Goal: Task Accomplishment & Management: Use online tool/utility

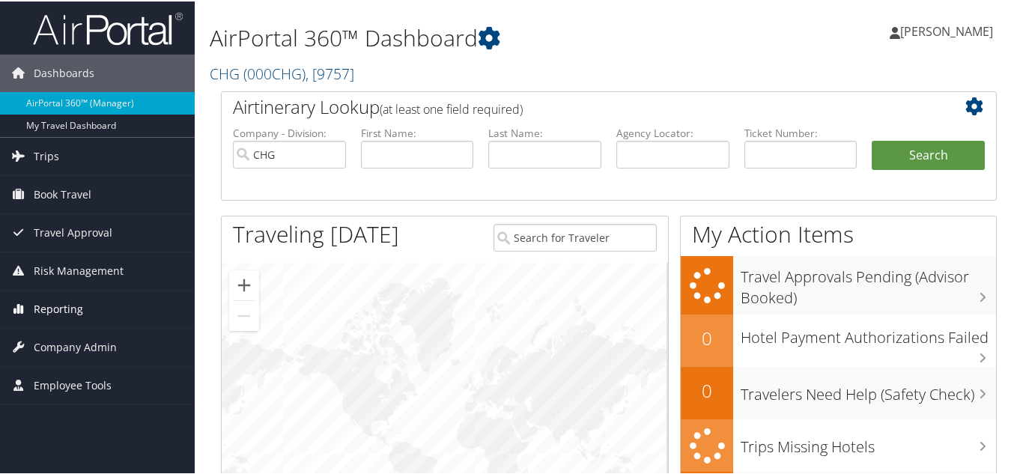
click at [63, 310] on span "Reporting" at bounding box center [58, 307] width 49 height 37
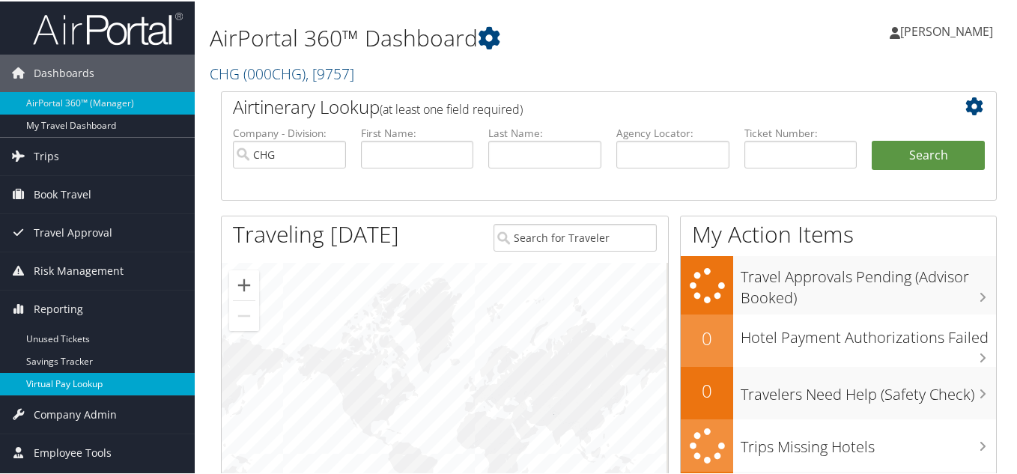
click at [52, 375] on link "Virtual Pay Lookup" at bounding box center [97, 383] width 195 height 22
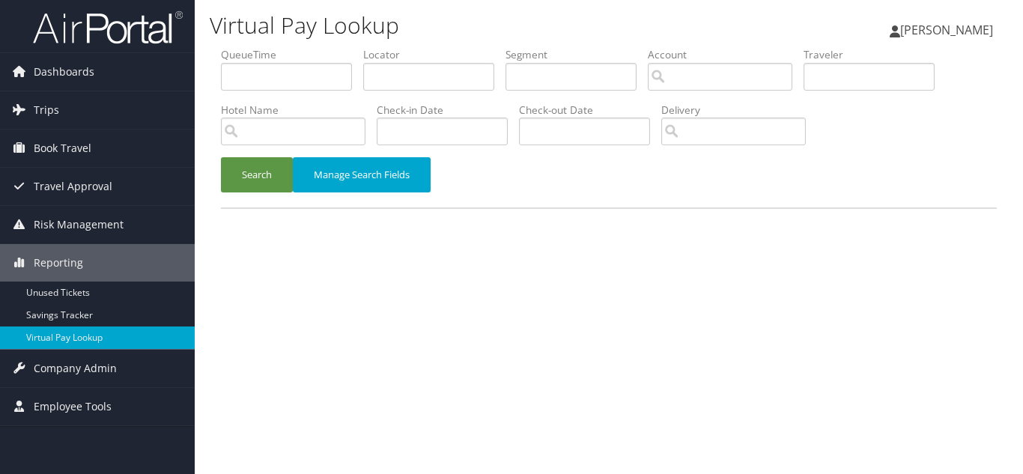
click at [540, 329] on div "Virtual Pay Lookup [PERSON_NAME] [PERSON_NAME] My Settings Travel Agency Contac…" at bounding box center [609, 237] width 829 height 474
click at [512, 193] on div "Search Manage Search Fields" at bounding box center [609, 182] width 799 height 50
click at [407, 72] on input "text" at bounding box center [428, 77] width 131 height 28
paste input "LWANSM"
click at [221, 157] on button "Search" at bounding box center [257, 174] width 72 height 35
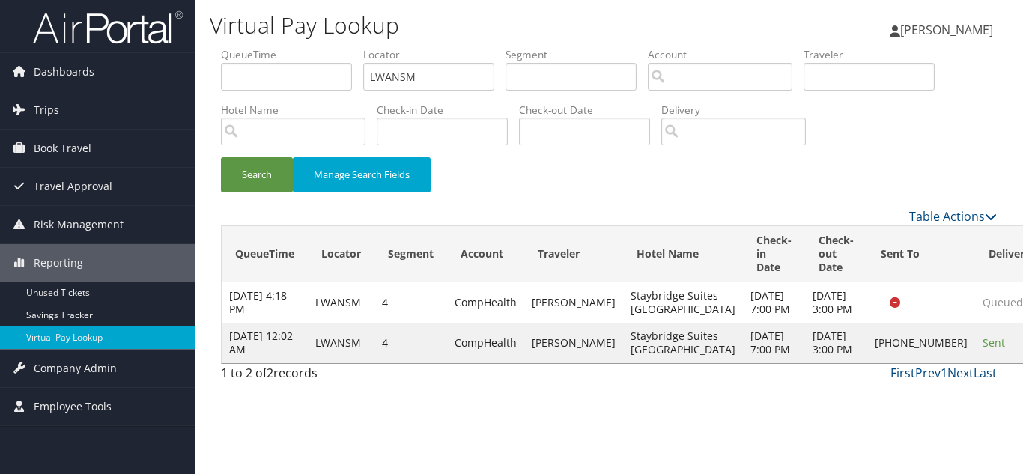
click at [535, 187] on div "Search Manage Search Fields" at bounding box center [609, 182] width 799 height 50
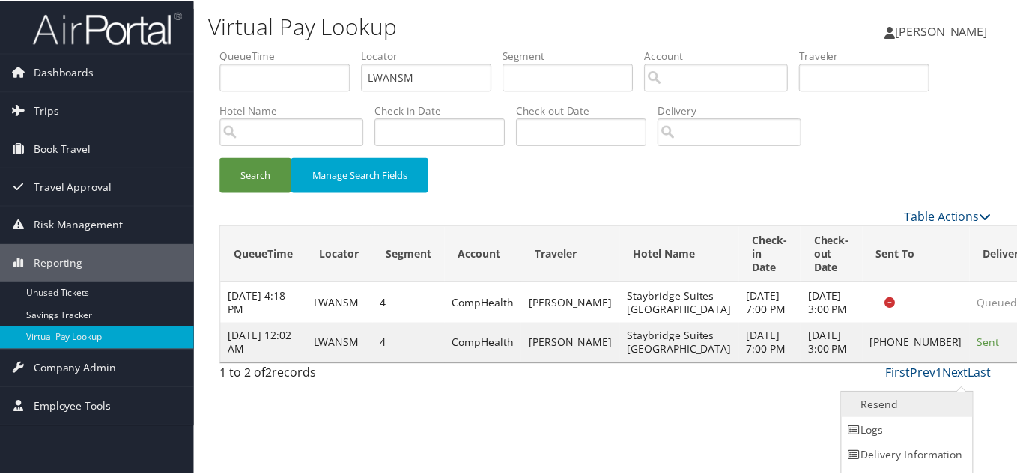
scroll to position [21, 0]
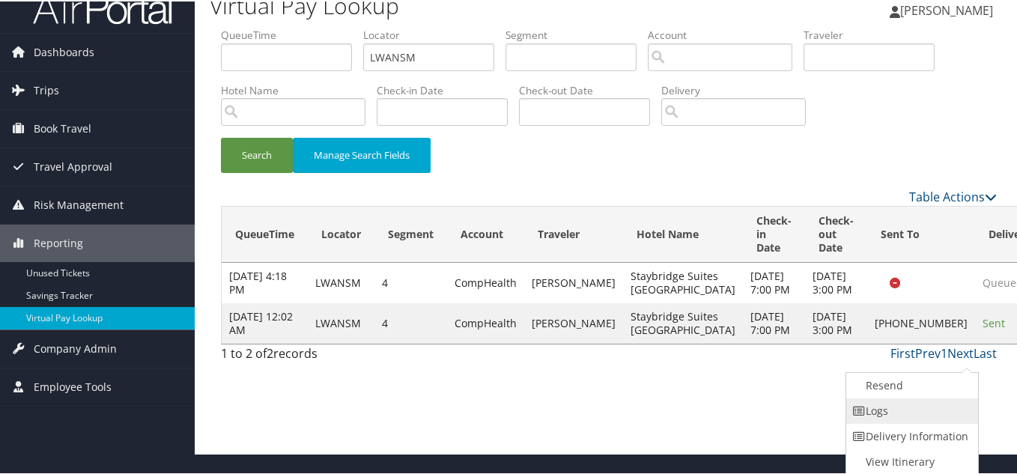
click at [928, 410] on link "Logs" at bounding box center [911, 409] width 128 height 25
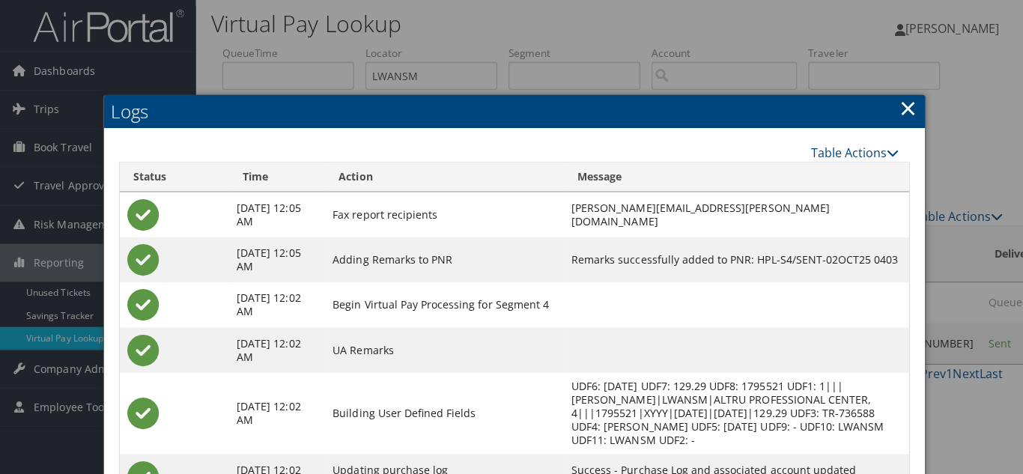
scroll to position [0, 0]
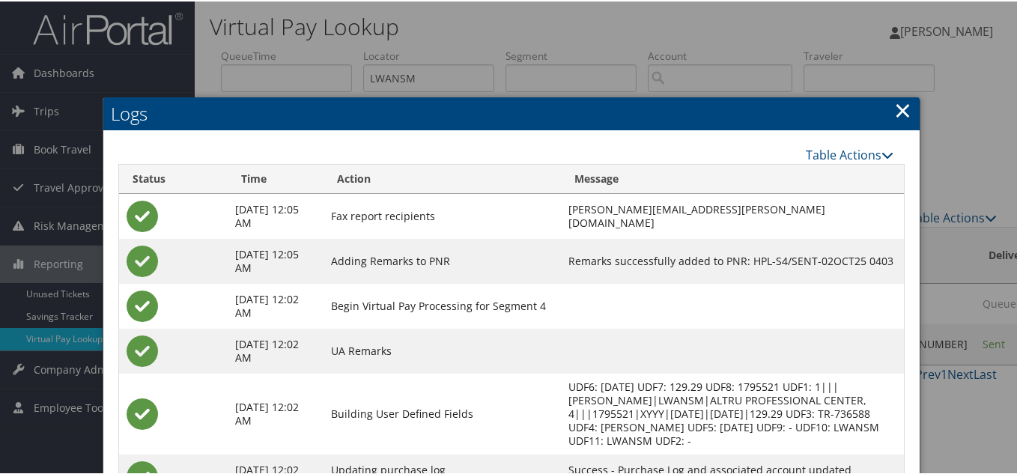
click at [899, 113] on link "×" at bounding box center [903, 109] width 17 height 30
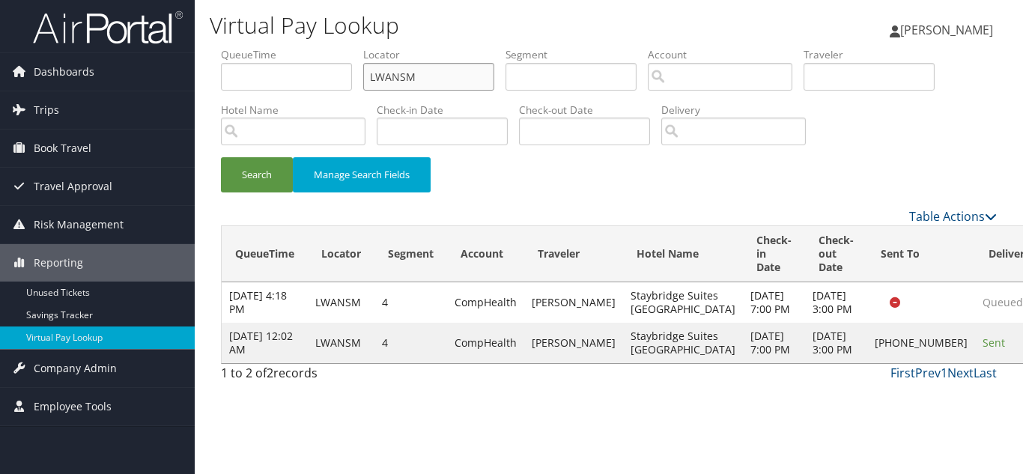
drag, startPoint x: 409, startPoint y: 74, endPoint x: 256, endPoint y: 74, distance: 152.8
click at [256, 47] on ul "QueueTime Locator LWANSM Segment Account Traveler Hotel Name Check-in Date Chec…" at bounding box center [609, 47] width 776 height 0
paste input "YUKWUB"
type input "YUKWUB"
click at [221, 157] on button "Search" at bounding box center [257, 174] width 72 height 35
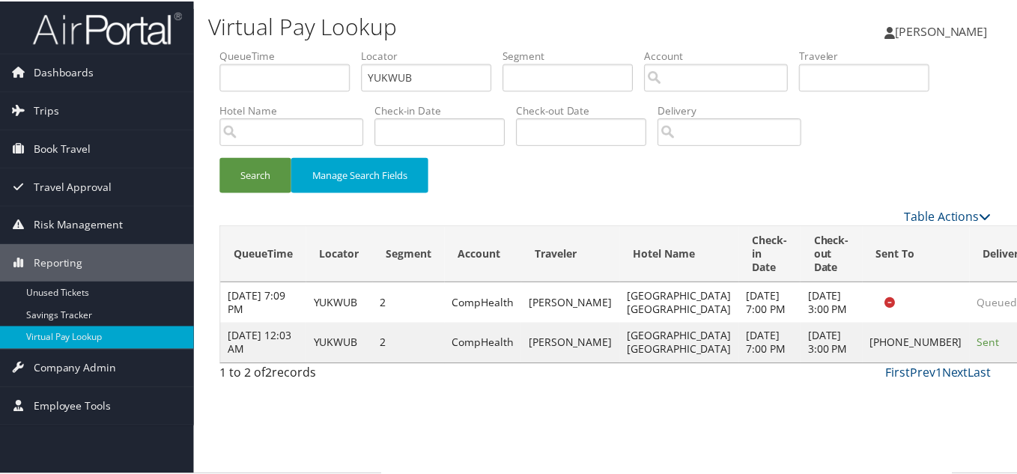
scroll to position [21, 0]
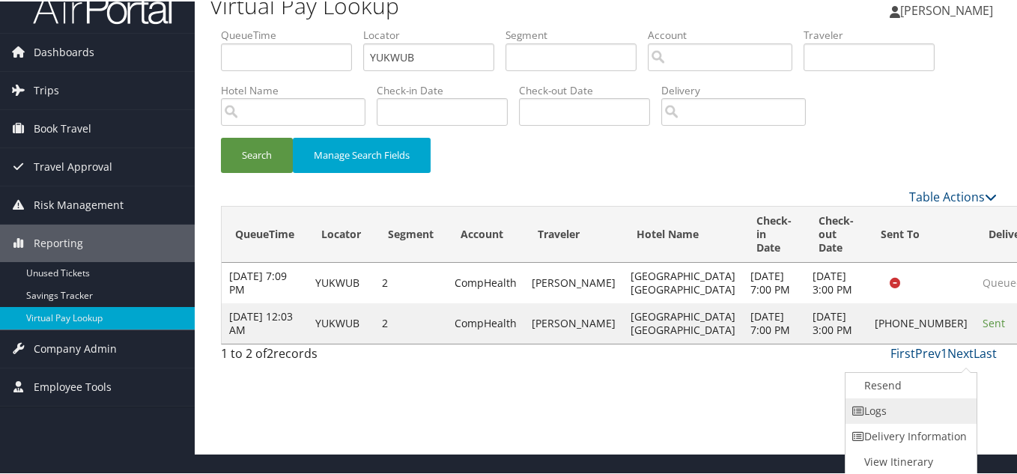
click at [895, 404] on link "Logs" at bounding box center [910, 409] width 128 height 25
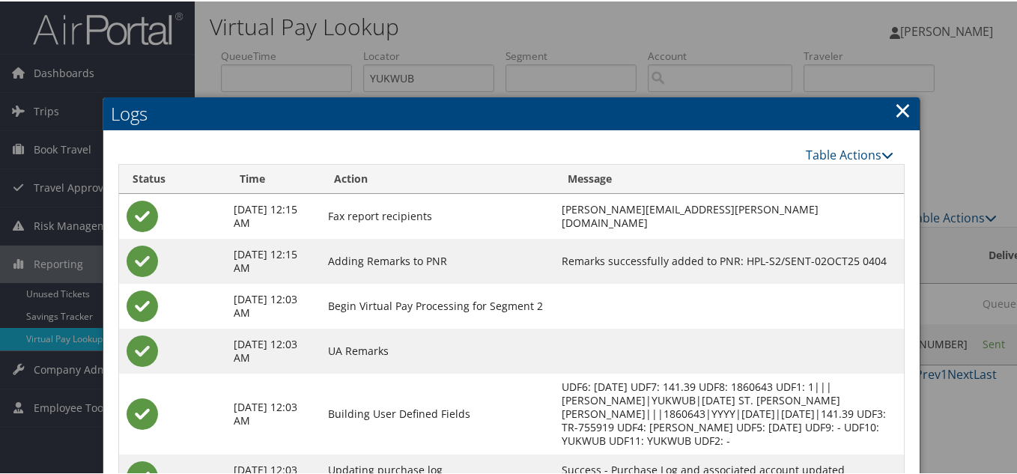
scroll to position [156, 0]
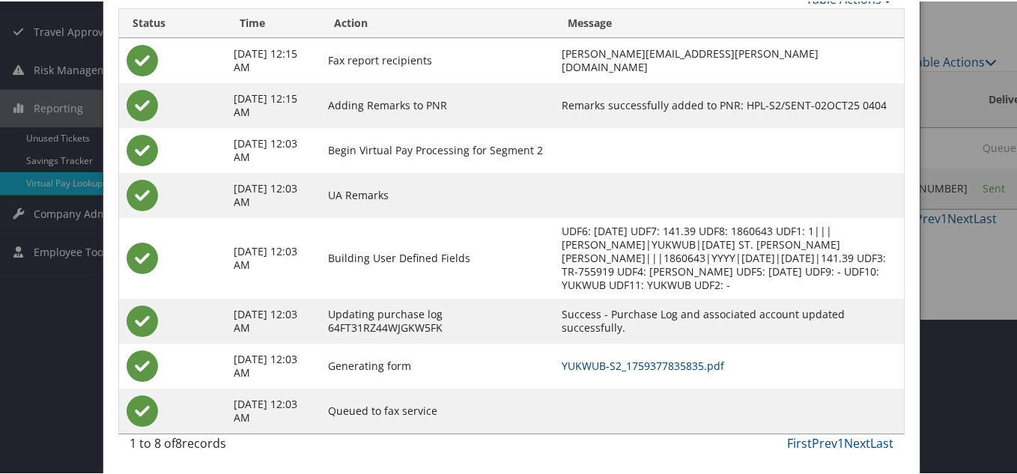
drag, startPoint x: 665, startPoint y: 364, endPoint x: 638, endPoint y: 350, distance: 30.5
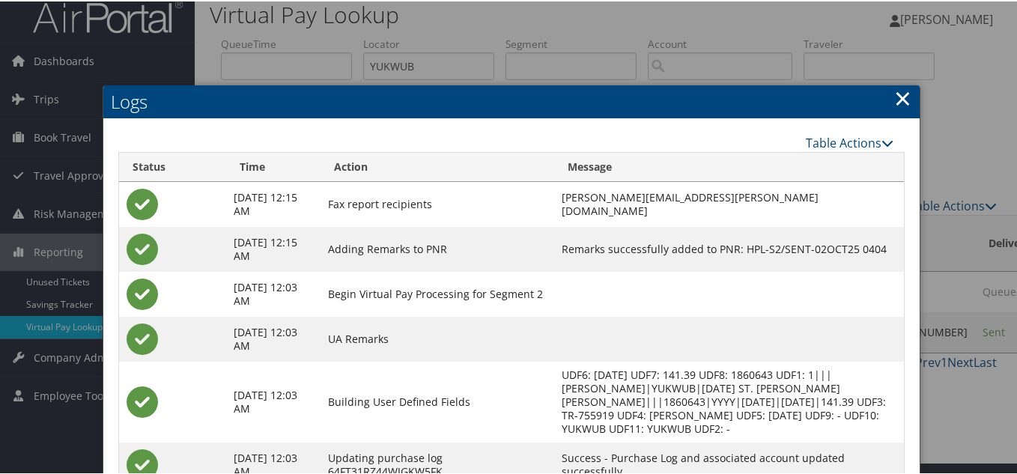
scroll to position [6, 0]
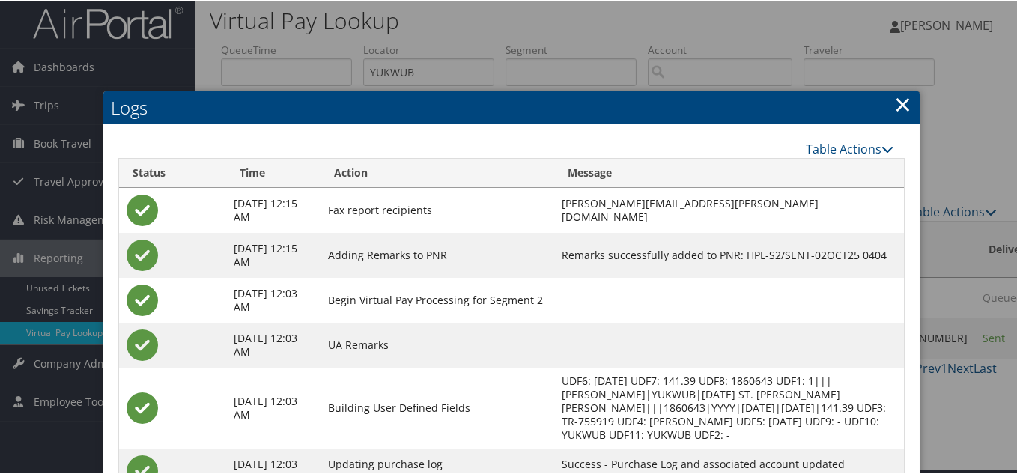
click at [898, 103] on link "×" at bounding box center [903, 103] width 17 height 30
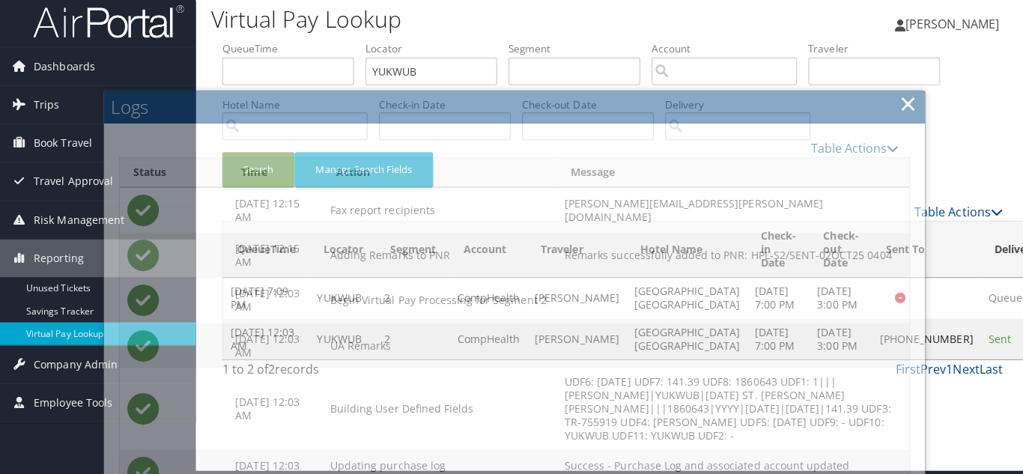
scroll to position [0, 0]
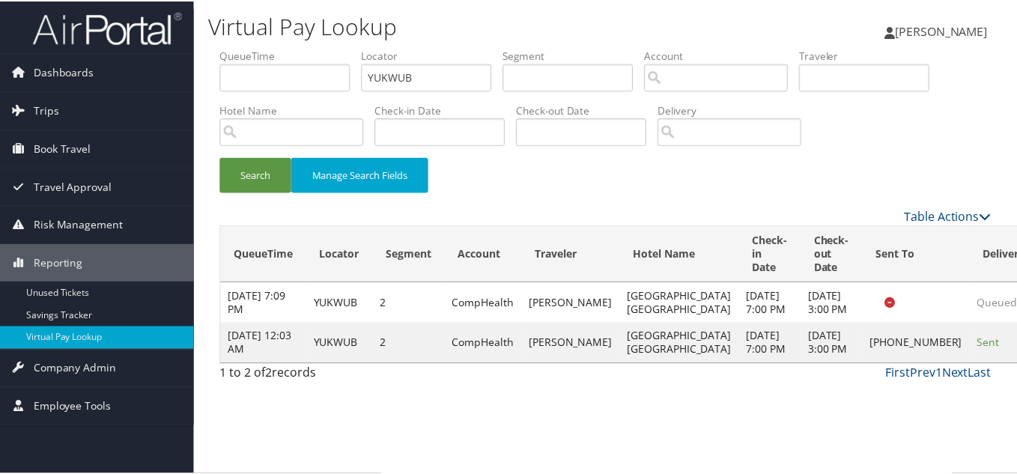
scroll to position [21, 0]
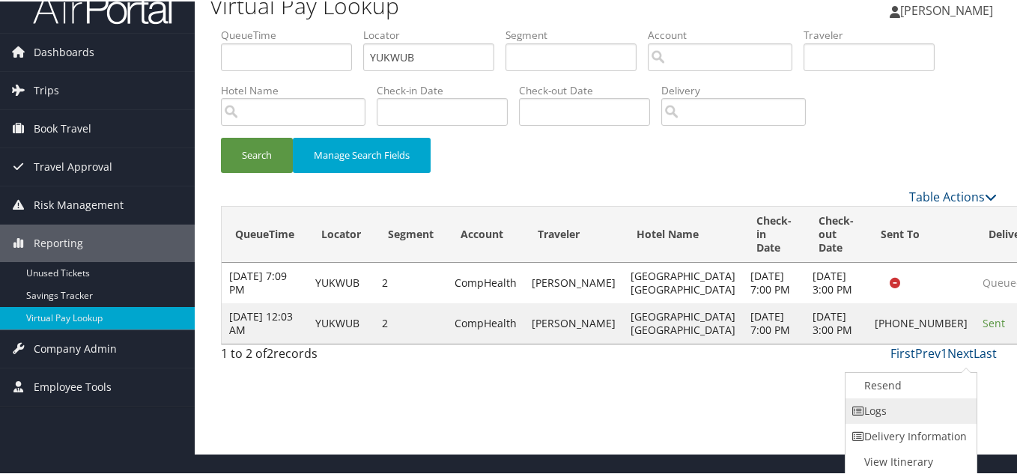
click at [892, 406] on link "Logs" at bounding box center [910, 409] width 128 height 25
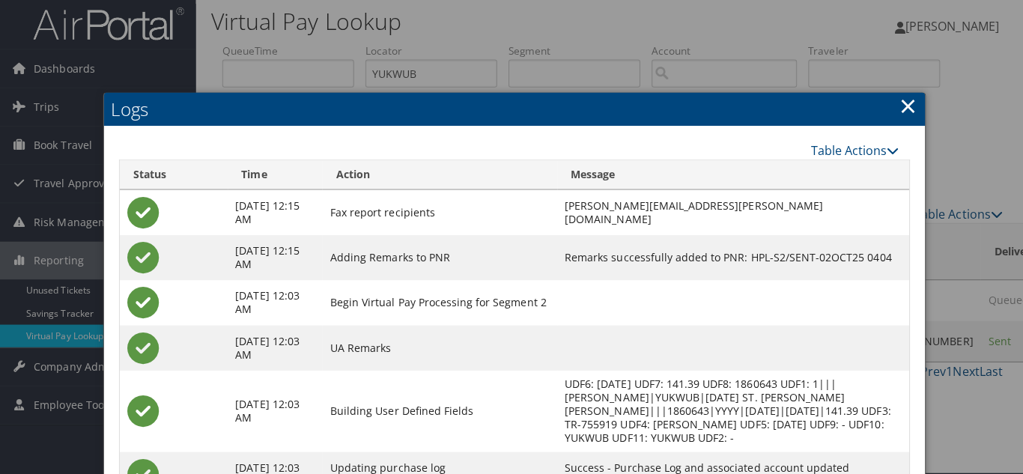
scroll to position [0, 0]
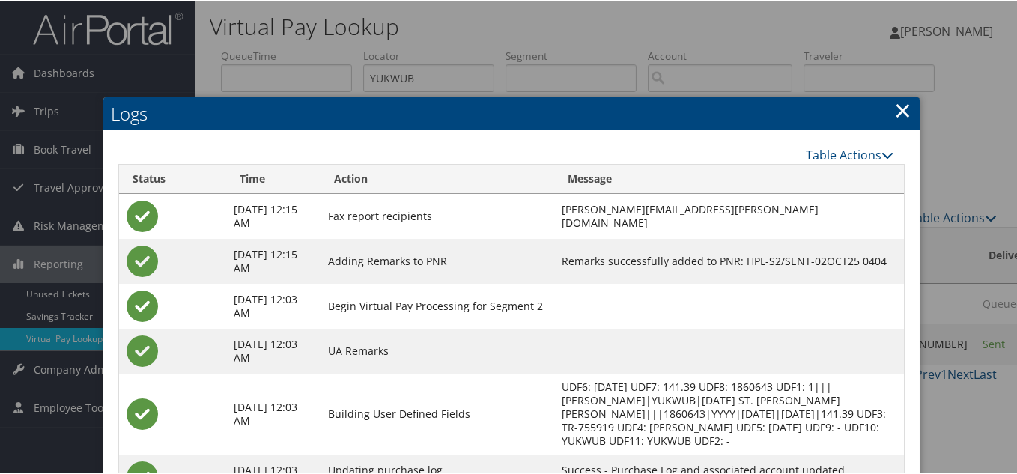
click at [895, 112] on link "×" at bounding box center [903, 109] width 17 height 30
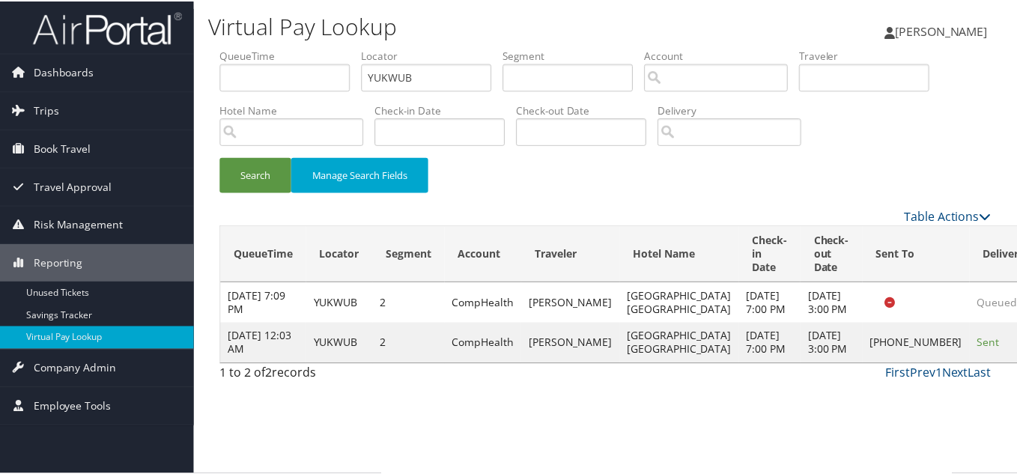
scroll to position [21, 0]
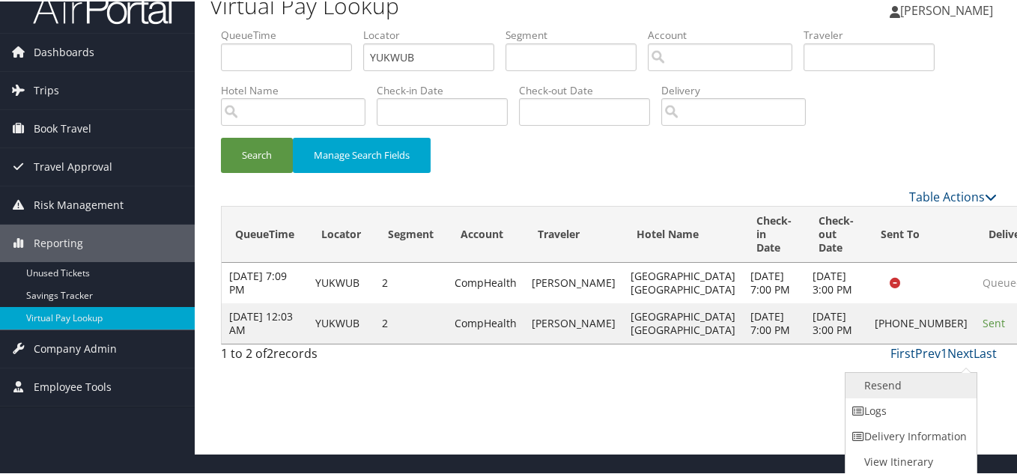
click at [903, 387] on link "Resend" at bounding box center [910, 384] width 128 height 25
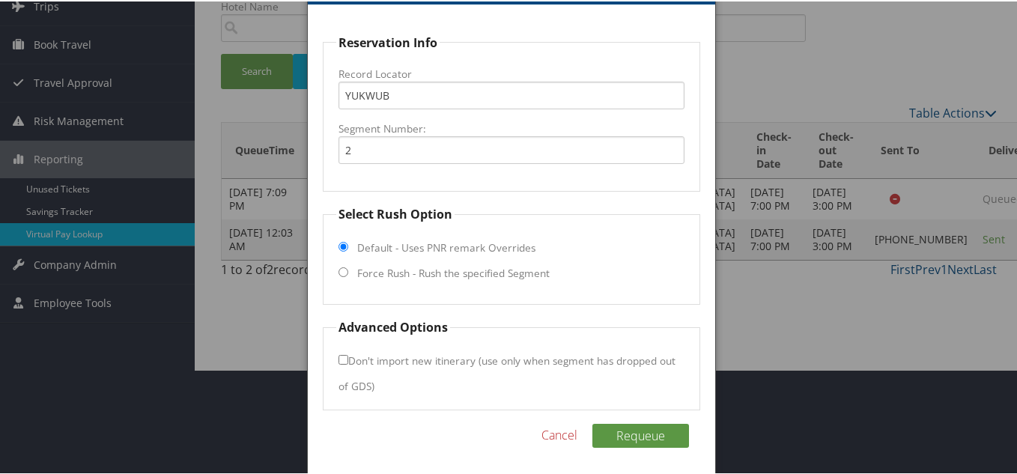
scroll to position [108, 0]
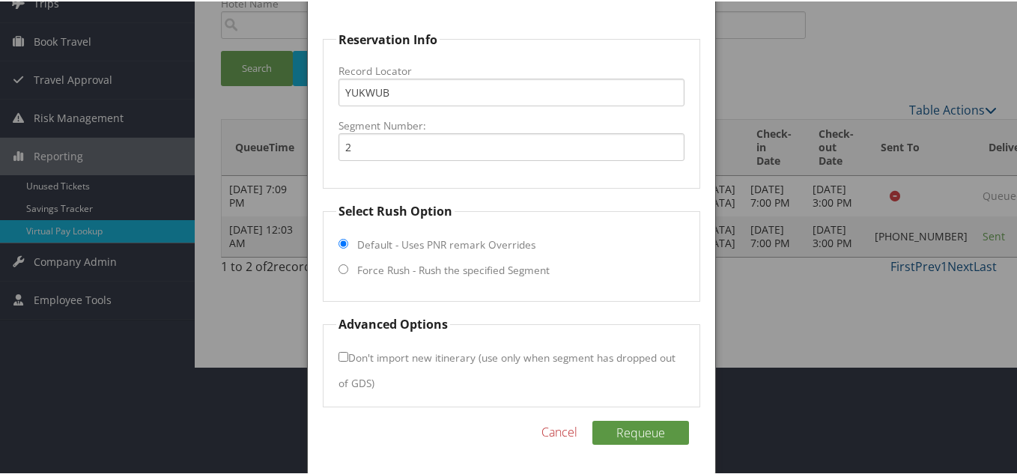
click at [344, 264] on input "Force Rush - Rush the specified Segment" at bounding box center [344, 268] width 10 height 10
radio input "true"
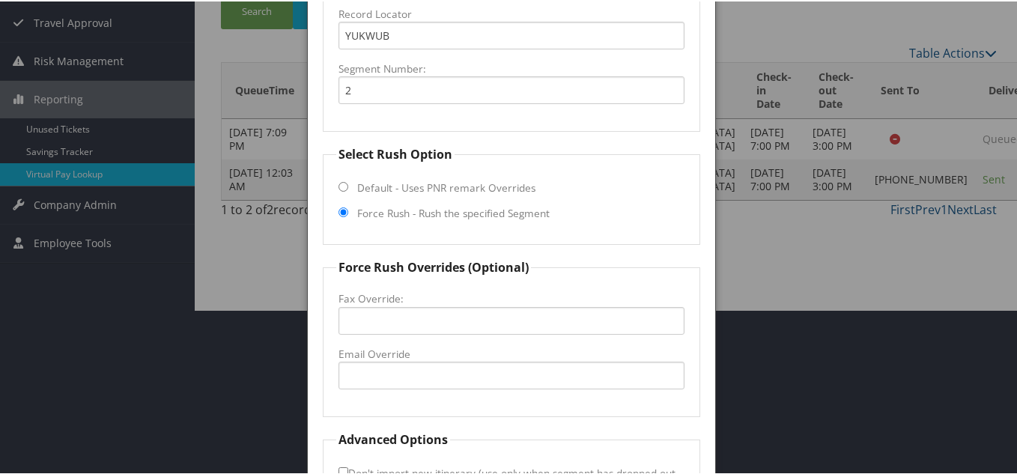
scroll to position [258, 0]
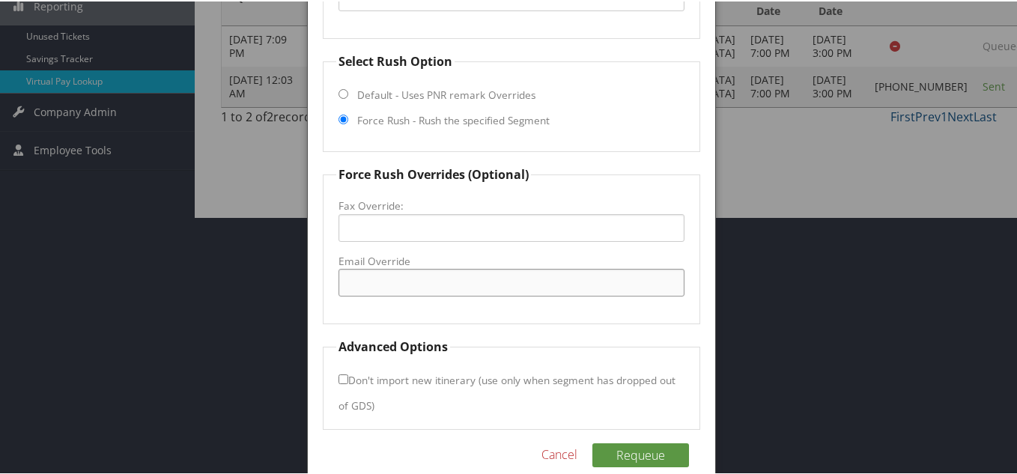
click at [393, 285] on input "Email Override" at bounding box center [512, 281] width 346 height 28
paste input "[DOMAIN_NAME][EMAIL_ADDRESS][DOMAIN_NAME]"
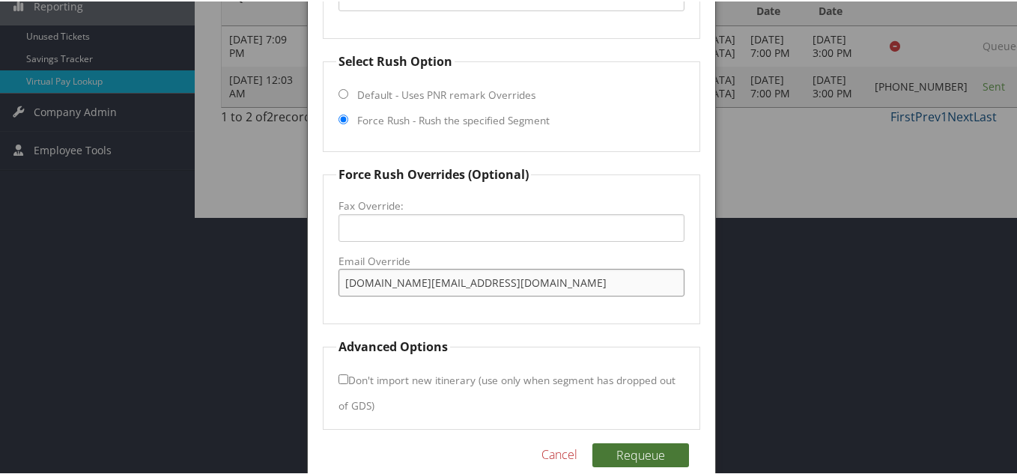
type input "[DOMAIN_NAME][EMAIL_ADDRESS][DOMAIN_NAME]"
click at [644, 453] on button "Requeue" at bounding box center [641, 454] width 97 height 24
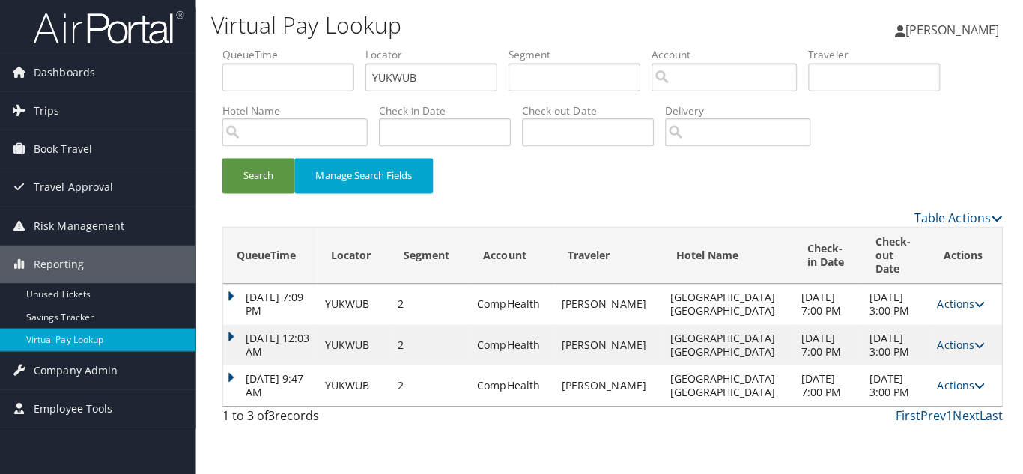
scroll to position [0, 0]
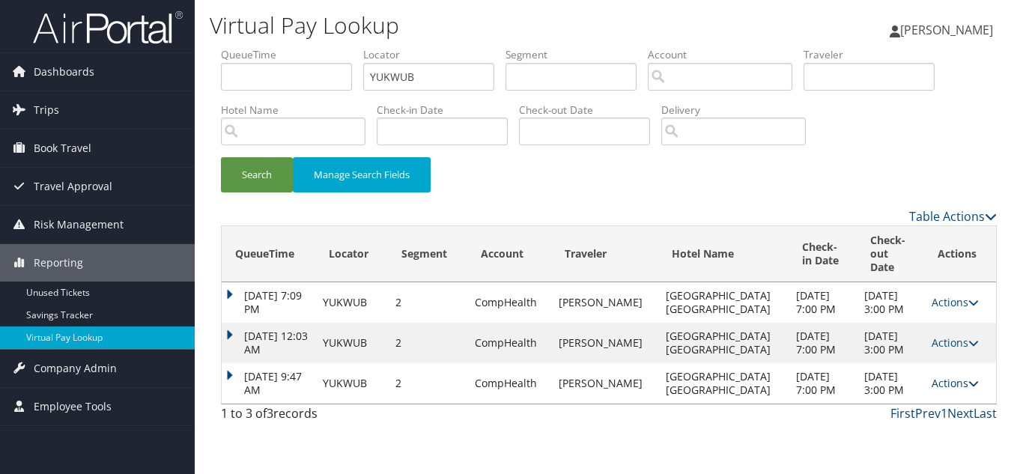
click at [955, 390] on link "Actions" at bounding box center [955, 383] width 47 height 14
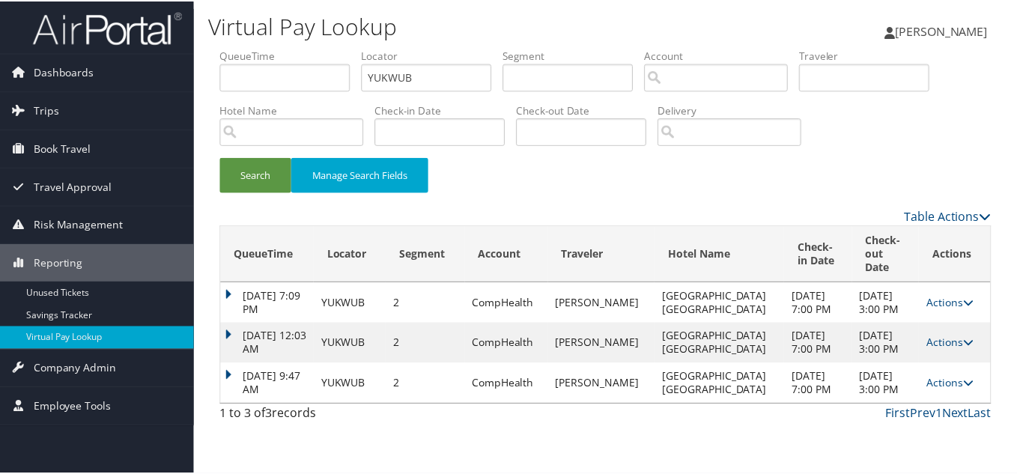
scroll to position [29, 0]
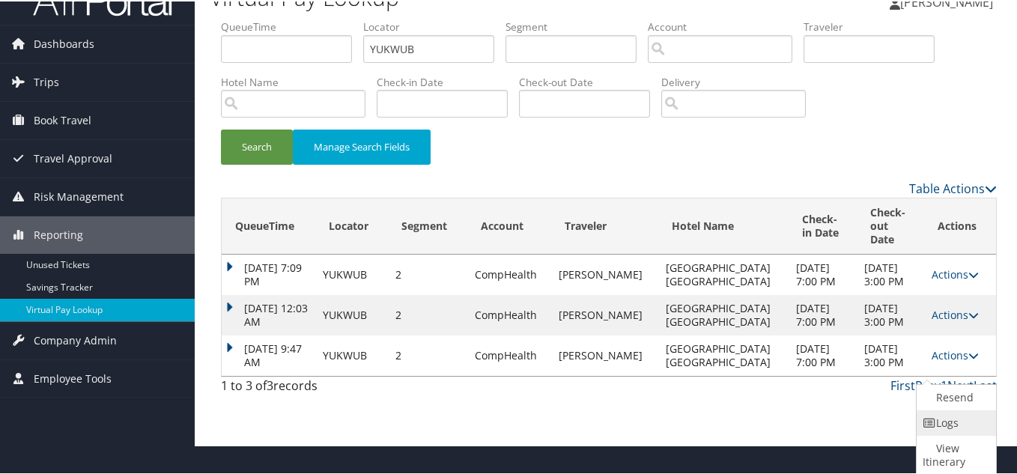
click at [959, 424] on link "Logs" at bounding box center [955, 421] width 76 height 25
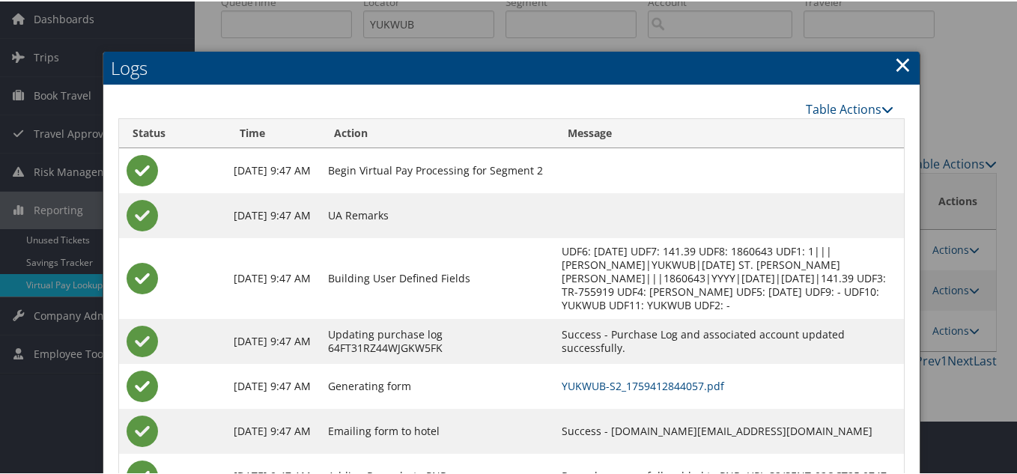
scroll to position [119, 0]
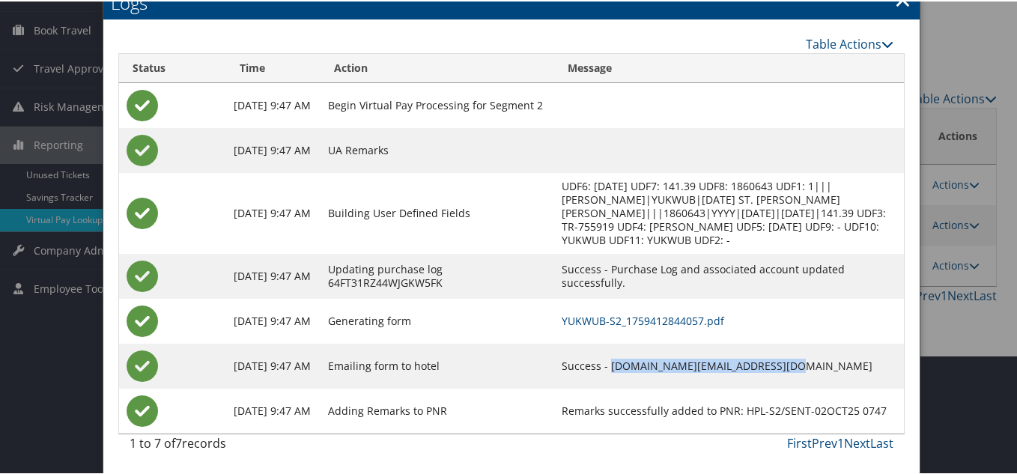
drag, startPoint x: 784, startPoint y: 363, endPoint x: 630, endPoint y: 366, distance: 154.4
click at [630, 365] on td "Success - [DOMAIN_NAME][EMAIL_ADDRESS][DOMAIN_NAME]" at bounding box center [729, 364] width 351 height 45
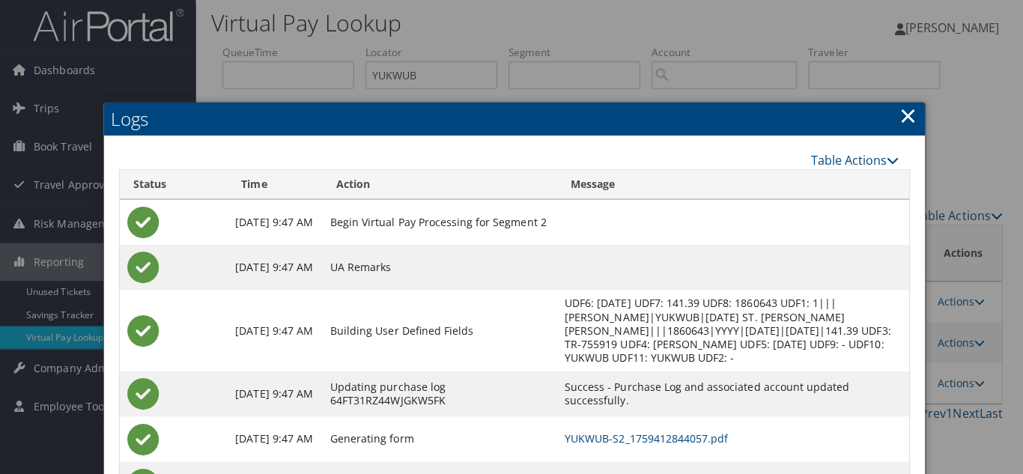
scroll to position [0, 0]
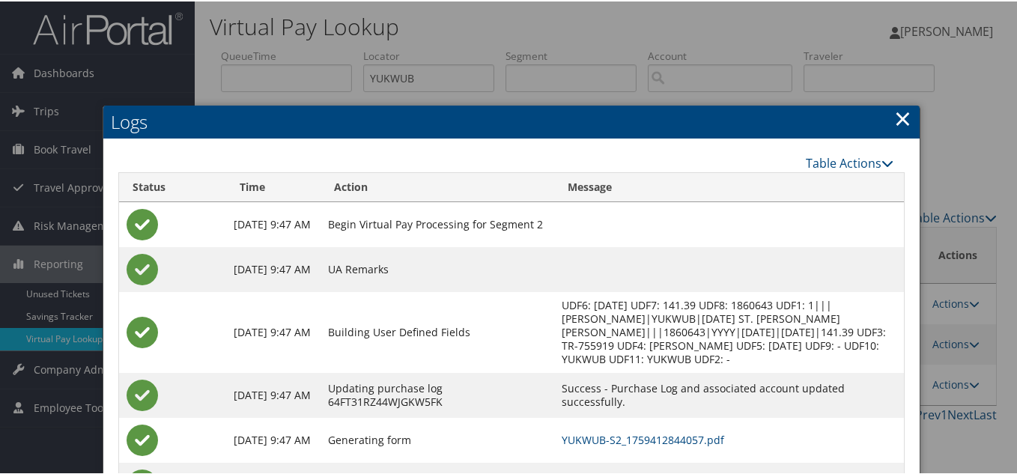
click at [896, 115] on link "×" at bounding box center [903, 117] width 17 height 30
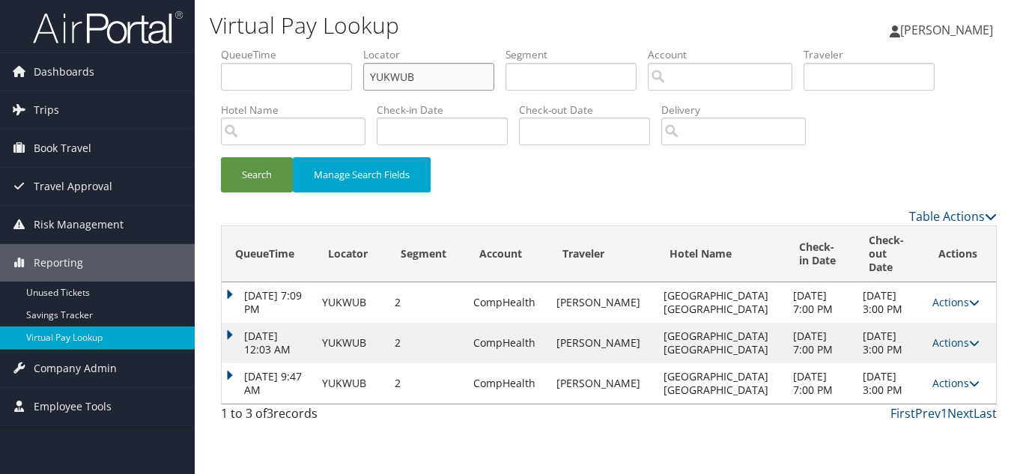
drag, startPoint x: 437, startPoint y: 78, endPoint x: 272, endPoint y: 83, distance: 164.9
click at [273, 47] on ul "QueueTime Locator YUKWUB Segment Account Traveler Hotel Name Check-in Date Chec…" at bounding box center [609, 47] width 776 height 0
paste input "WFNFLJ"
click at [221, 157] on button "Search" at bounding box center [257, 174] width 72 height 35
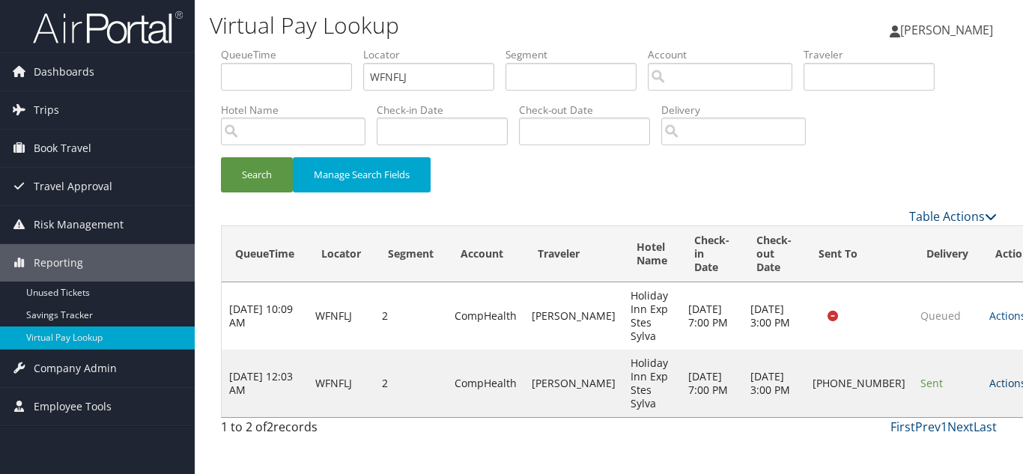
click at [990, 376] on link "Actions" at bounding box center [1013, 383] width 47 height 14
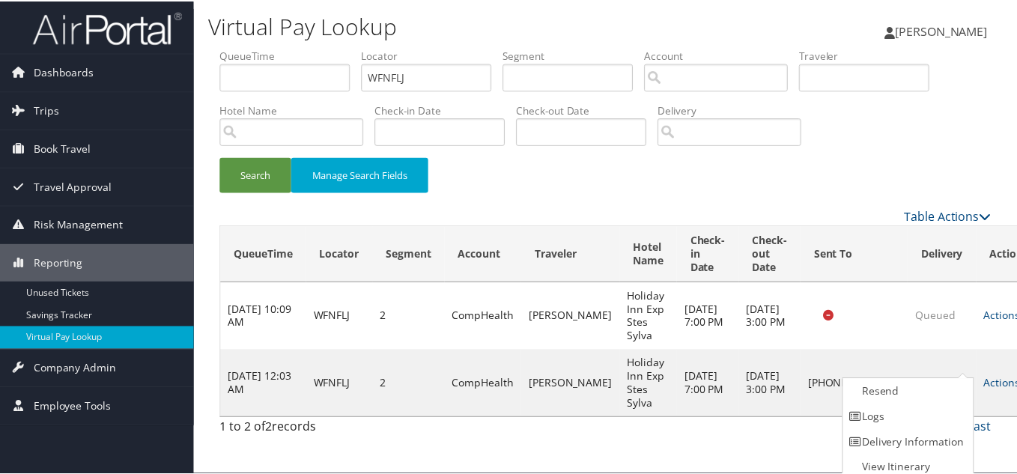
scroll to position [7, 0]
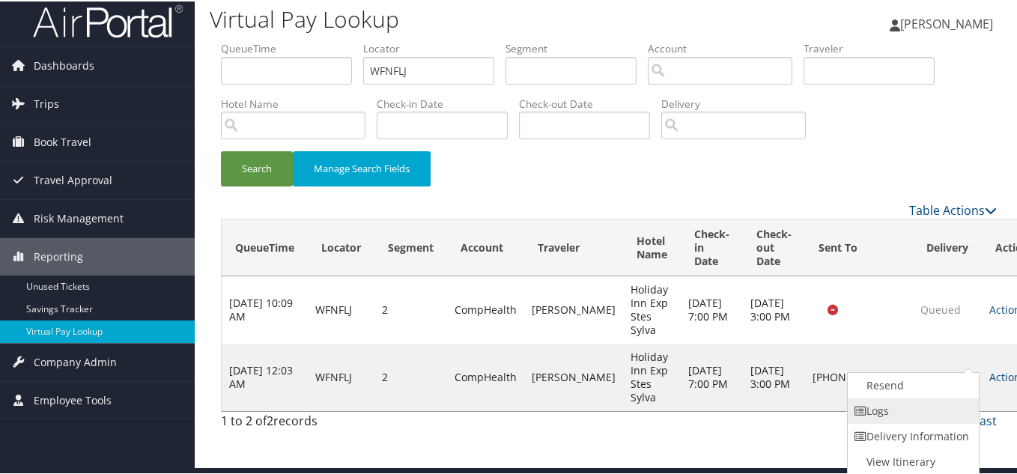
click at [906, 415] on link "Logs" at bounding box center [912, 409] width 128 height 25
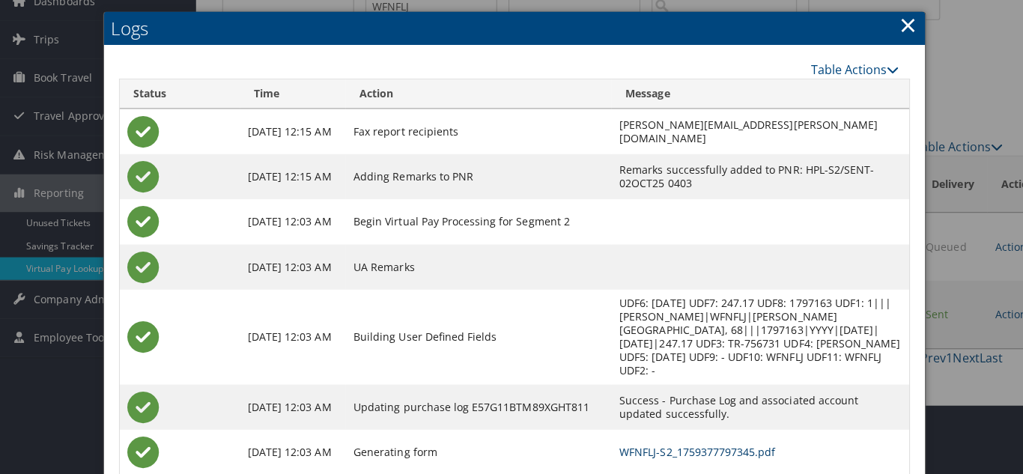
scroll to position [0, 0]
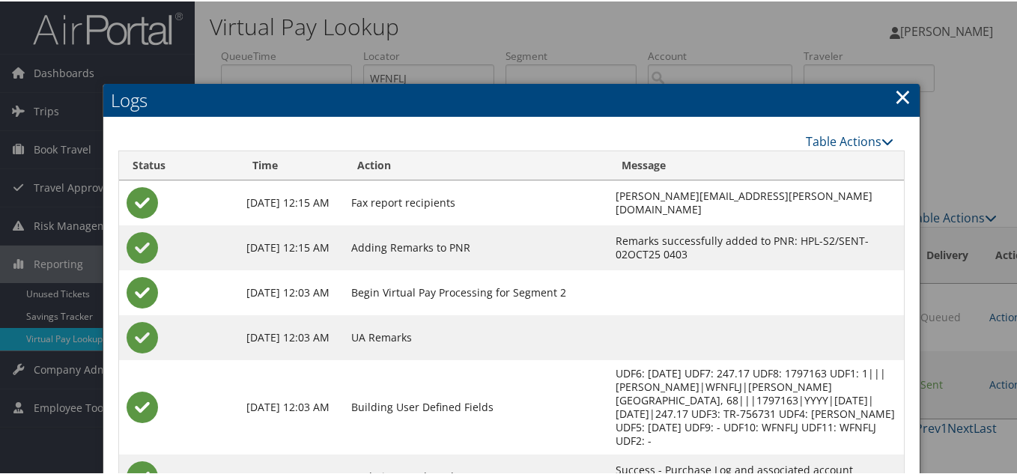
click at [895, 96] on link "×" at bounding box center [903, 95] width 17 height 30
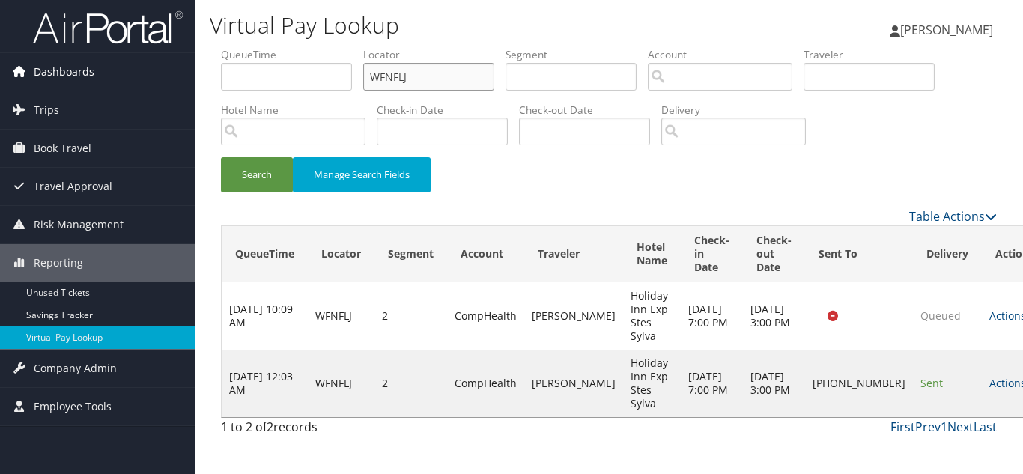
drag, startPoint x: 372, startPoint y: 78, endPoint x: 191, endPoint y: 79, distance: 181.3
click at [191, 79] on div "Dashboards AirPortal 360™ (Manager) My Travel Dashboard Trips Airtinerary® Look…" at bounding box center [511, 237] width 1023 height 474
paste input "DOLZLY"
click at [221, 157] on button "Search" at bounding box center [257, 174] width 72 height 35
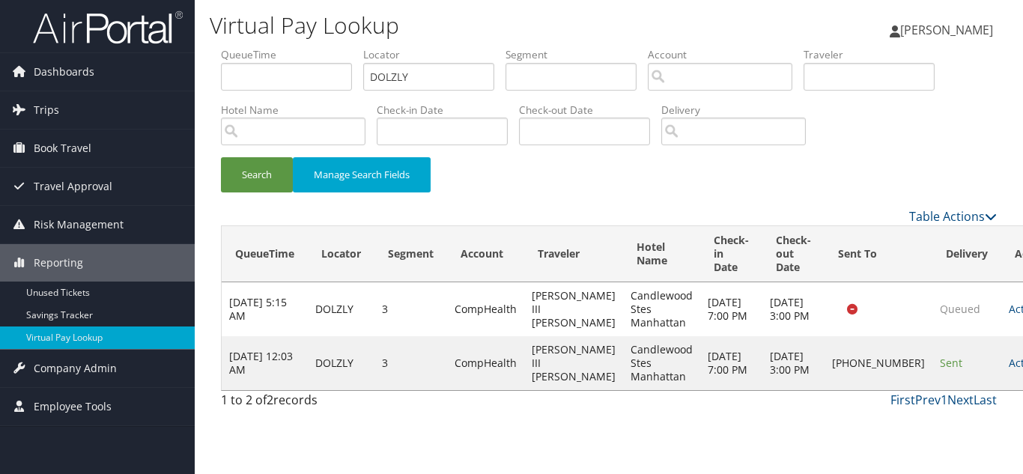
drag, startPoint x: 957, startPoint y: 366, endPoint x: 984, endPoint y: 375, distance: 28.4
click at [1009, 366] on link "Actions" at bounding box center [1032, 363] width 47 height 14
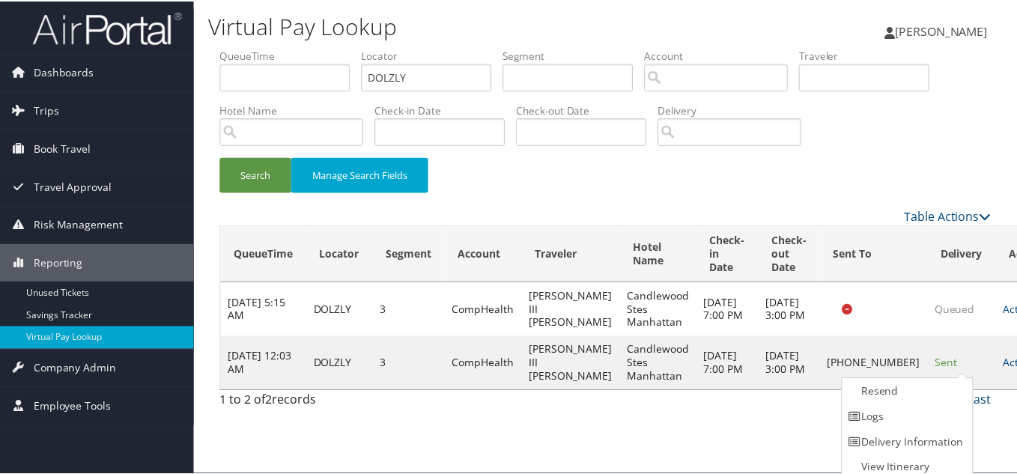
scroll to position [7, 0]
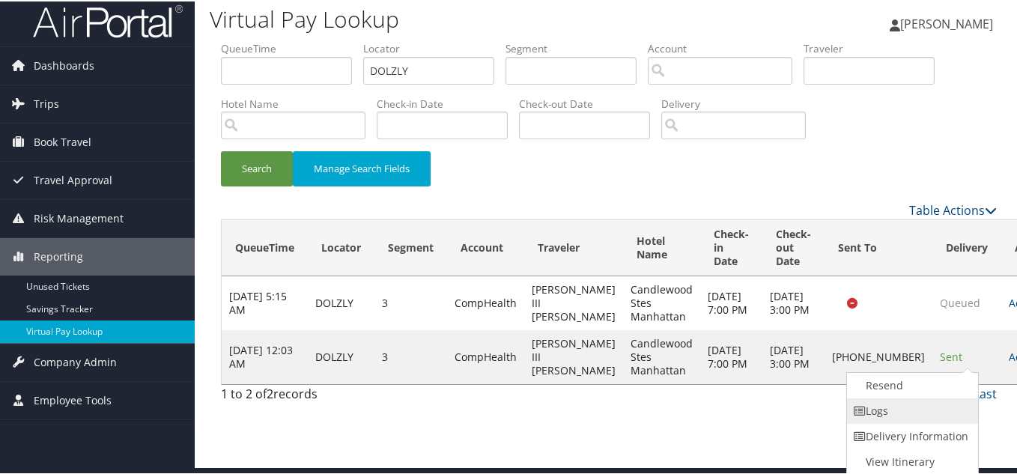
click at [924, 405] on link "Logs" at bounding box center [911, 409] width 128 height 25
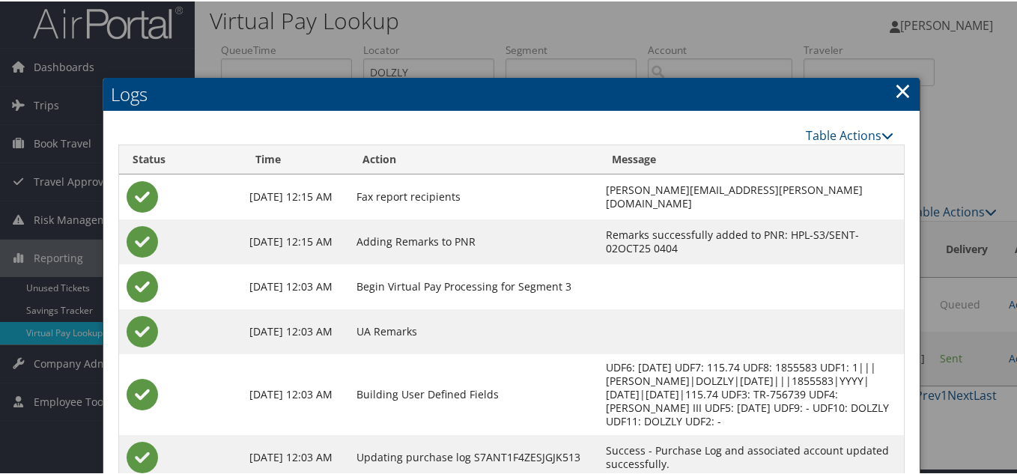
scroll to position [0, 0]
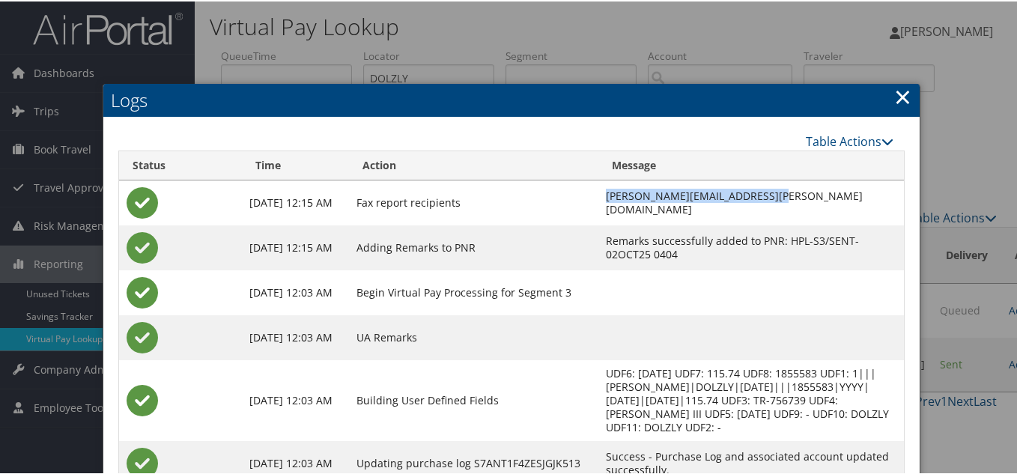
drag, startPoint x: 672, startPoint y: 199, endPoint x: 510, endPoint y: 203, distance: 161.9
click at [599, 203] on td "[PERSON_NAME][EMAIL_ADDRESS][PERSON_NAME][DOMAIN_NAME]" at bounding box center [752, 201] width 306 height 45
click at [715, 208] on td "[PERSON_NAME][EMAIL_ADDRESS][PERSON_NAME][DOMAIN_NAME]" at bounding box center [752, 201] width 306 height 45
drag, startPoint x: 672, startPoint y: 202, endPoint x: 507, endPoint y: 204, distance: 164.8
click at [599, 204] on td "[PERSON_NAME][EMAIL_ADDRESS][PERSON_NAME][DOMAIN_NAME]" at bounding box center [752, 201] width 306 height 45
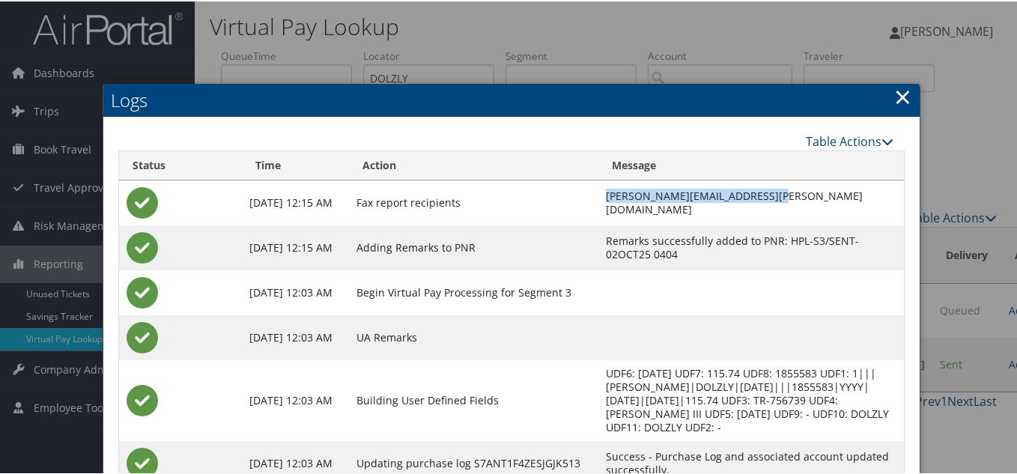
click at [679, 213] on td "[PERSON_NAME][EMAIL_ADDRESS][PERSON_NAME][DOMAIN_NAME]" at bounding box center [752, 201] width 306 height 45
drag, startPoint x: 673, startPoint y: 199, endPoint x: 504, endPoint y: 203, distance: 168.6
click at [599, 203] on td "[PERSON_NAME][EMAIL_ADDRESS][PERSON_NAME][DOMAIN_NAME]" at bounding box center [752, 201] width 306 height 45
click at [682, 220] on td "[PERSON_NAME][EMAIL_ADDRESS][PERSON_NAME][DOMAIN_NAME]" at bounding box center [752, 201] width 306 height 45
drag, startPoint x: 672, startPoint y: 202, endPoint x: 506, endPoint y: 203, distance: 166.3
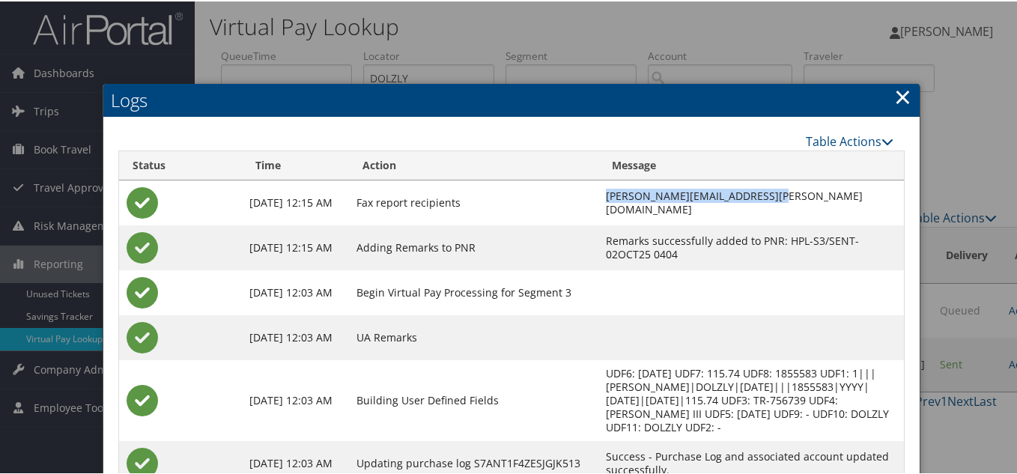
click at [599, 203] on td "[PERSON_NAME][EMAIL_ADDRESS][PERSON_NAME][DOMAIN_NAME]" at bounding box center [752, 201] width 306 height 45
click at [654, 217] on td "[PERSON_NAME][EMAIL_ADDRESS][PERSON_NAME][DOMAIN_NAME]" at bounding box center [752, 201] width 306 height 45
drag, startPoint x: 671, startPoint y: 201, endPoint x: 509, endPoint y: 201, distance: 161.8
click at [599, 201] on td "[PERSON_NAME][EMAIL_ADDRESS][PERSON_NAME][DOMAIN_NAME]" at bounding box center [752, 201] width 306 height 45
click at [676, 215] on td "[PERSON_NAME][EMAIL_ADDRESS][PERSON_NAME][DOMAIN_NAME]" at bounding box center [752, 201] width 306 height 45
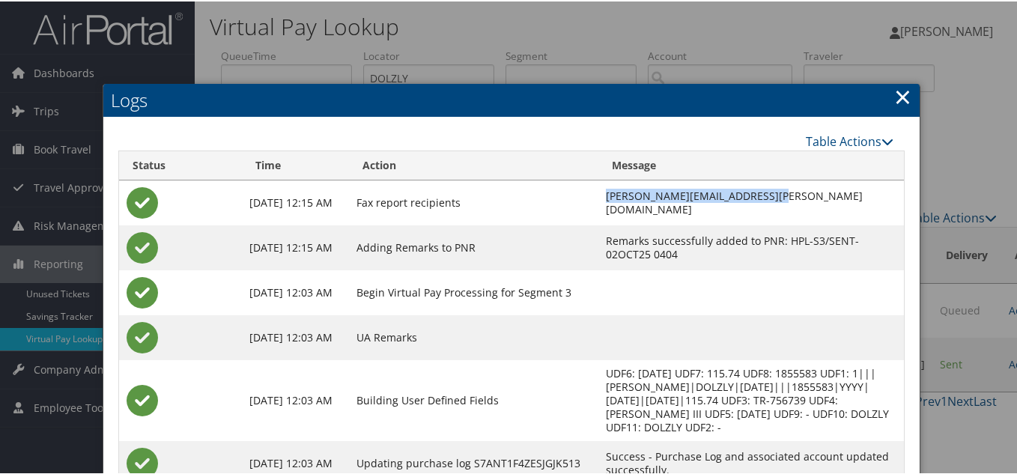
drag, startPoint x: 673, startPoint y: 204, endPoint x: 506, endPoint y: 204, distance: 166.3
click at [599, 204] on td "[PERSON_NAME][EMAIL_ADDRESS][PERSON_NAME][DOMAIN_NAME]" at bounding box center [752, 201] width 306 height 45
click at [670, 211] on td "[PERSON_NAME][EMAIL_ADDRESS][PERSON_NAME][DOMAIN_NAME]" at bounding box center [752, 201] width 306 height 45
click at [720, 204] on td "[PERSON_NAME][EMAIL_ADDRESS][PERSON_NAME][DOMAIN_NAME]" at bounding box center [752, 201] width 306 height 45
click at [895, 100] on link "×" at bounding box center [903, 95] width 17 height 30
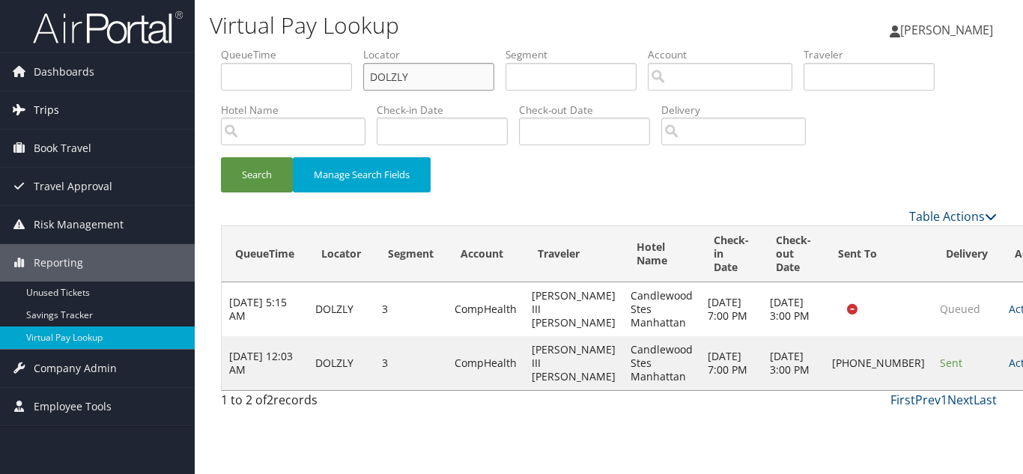
drag, startPoint x: 439, startPoint y: 86, endPoint x: 178, endPoint y: 114, distance: 262.2
click at [186, 110] on div "Dashboards AirPortal 360™ (Manager) My Travel Dashboard Trips Airtinerary® Look…" at bounding box center [511, 237] width 1023 height 474
paste input "MGOEIZ"
click at [221, 157] on button "Search" at bounding box center [257, 174] width 72 height 35
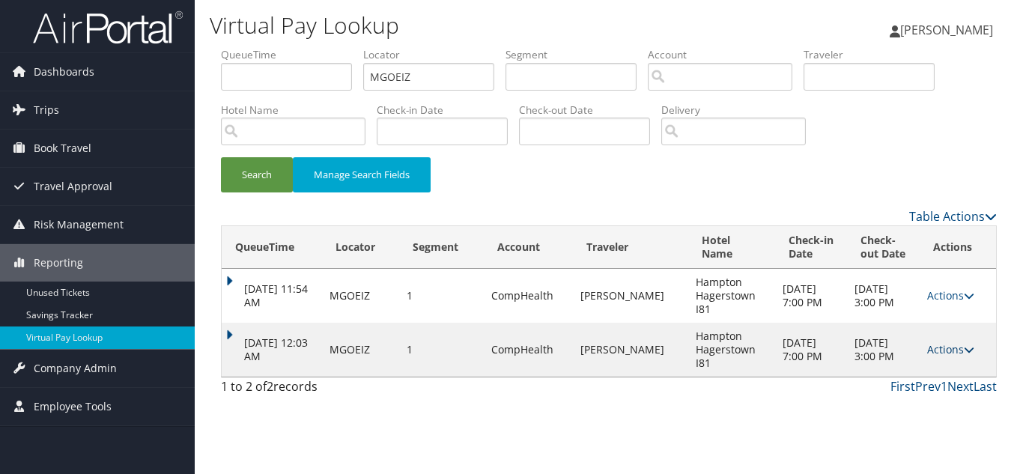
click at [945, 351] on link "Actions" at bounding box center [951, 349] width 47 height 14
click at [925, 389] on link "Logs" at bounding box center [921, 396] width 94 height 25
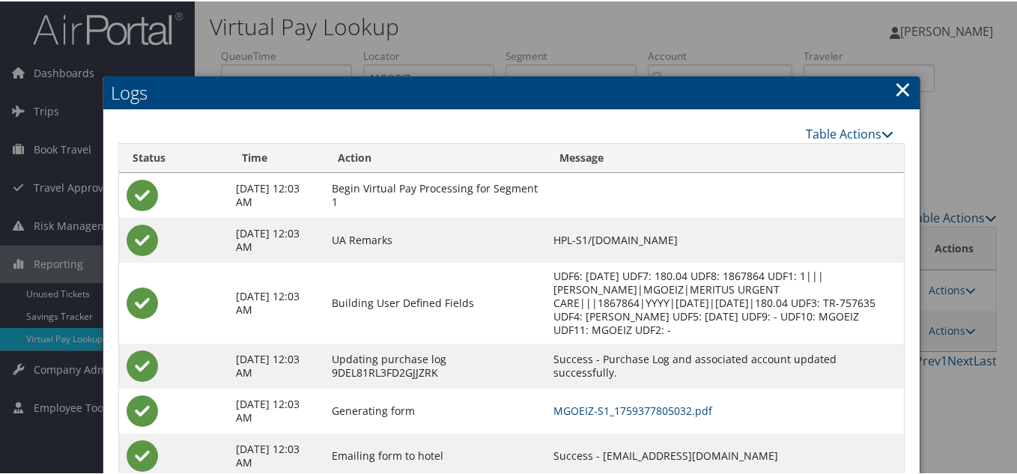
click at [903, 88] on link "×" at bounding box center [903, 88] width 17 height 30
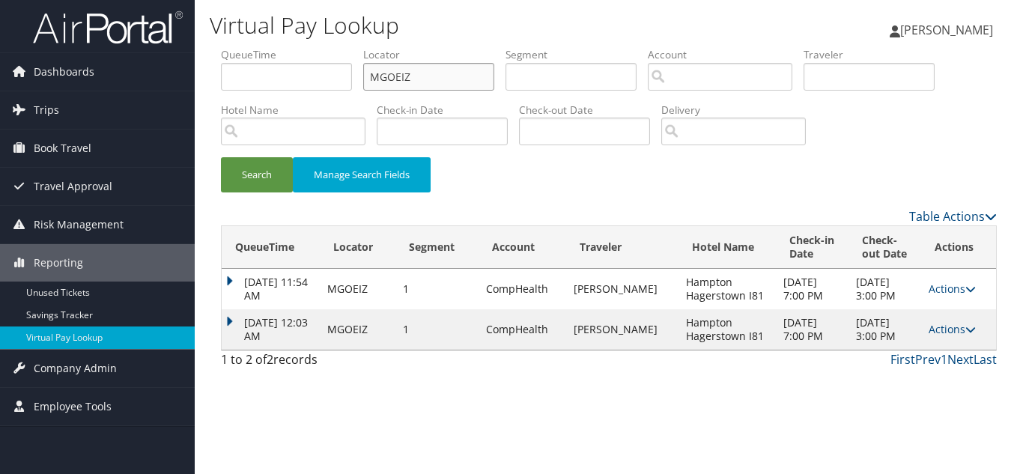
drag, startPoint x: 417, startPoint y: 79, endPoint x: 217, endPoint y: 75, distance: 200.1
click at [221, 75] on form "QueueTime Locator MGOEIZ Segment Account Traveler Hotel Name Check-in Date Chec…" at bounding box center [609, 127] width 776 height 160
paste input "JPJZWS"
type input "JPJZWS"
click at [221, 157] on button "Search" at bounding box center [257, 174] width 72 height 35
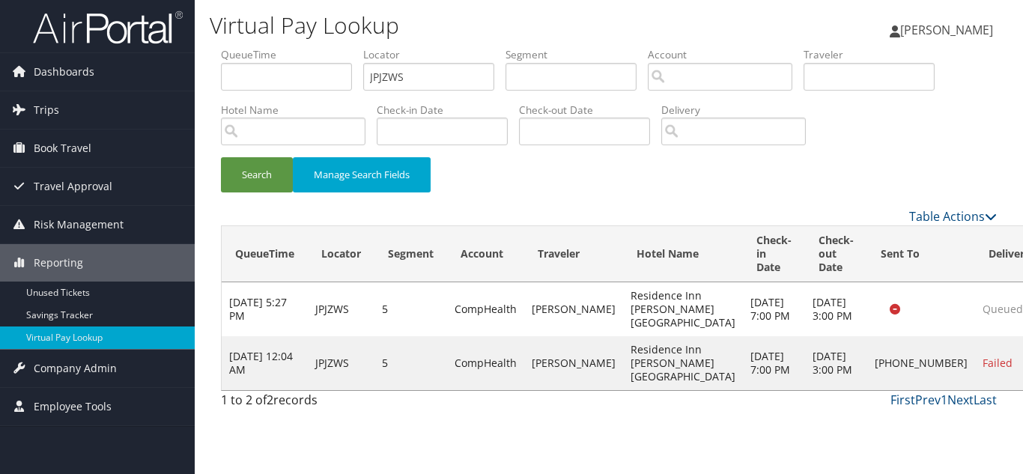
drag, startPoint x: 938, startPoint y: 372, endPoint x: 962, endPoint y: 370, distance: 24.0
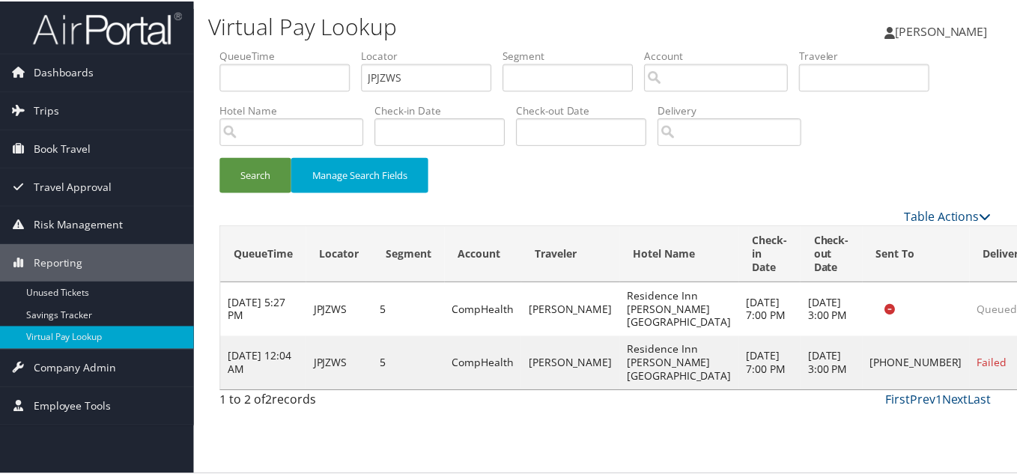
scroll to position [7, 0]
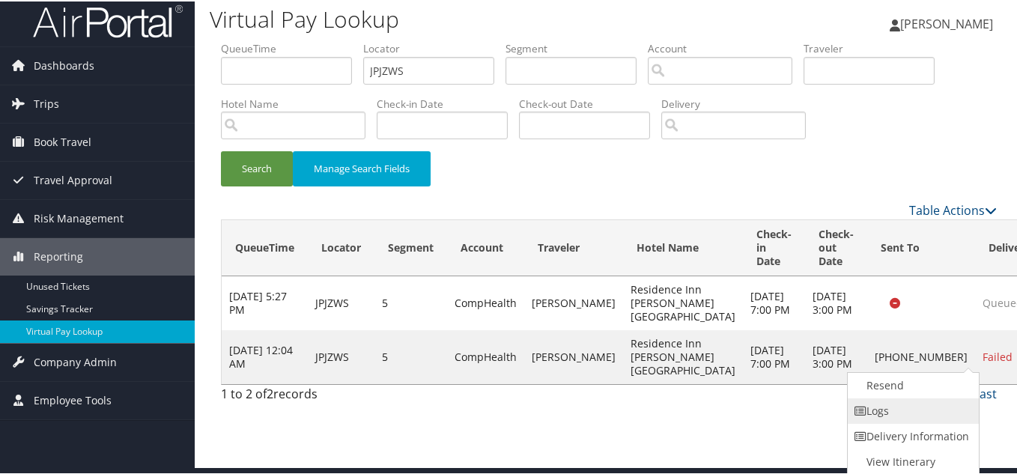
click at [913, 407] on link "Logs" at bounding box center [912, 409] width 128 height 25
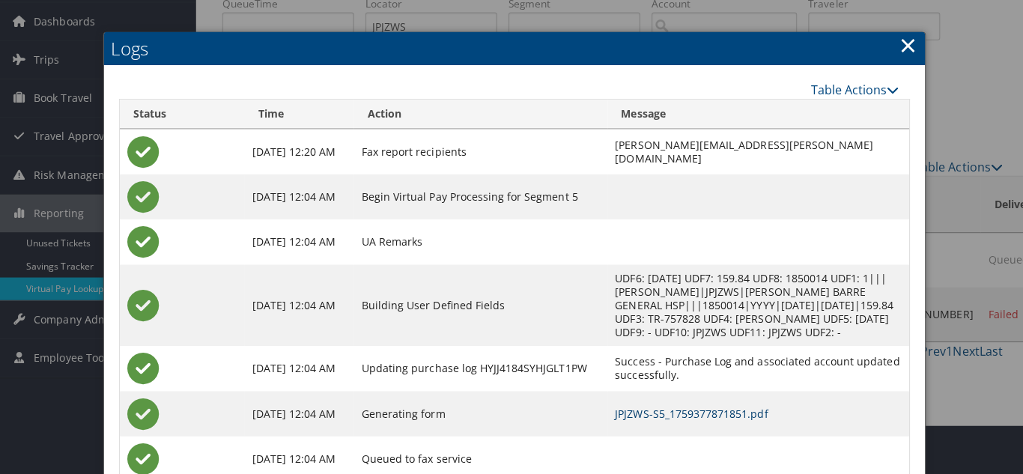
scroll to position [0, 0]
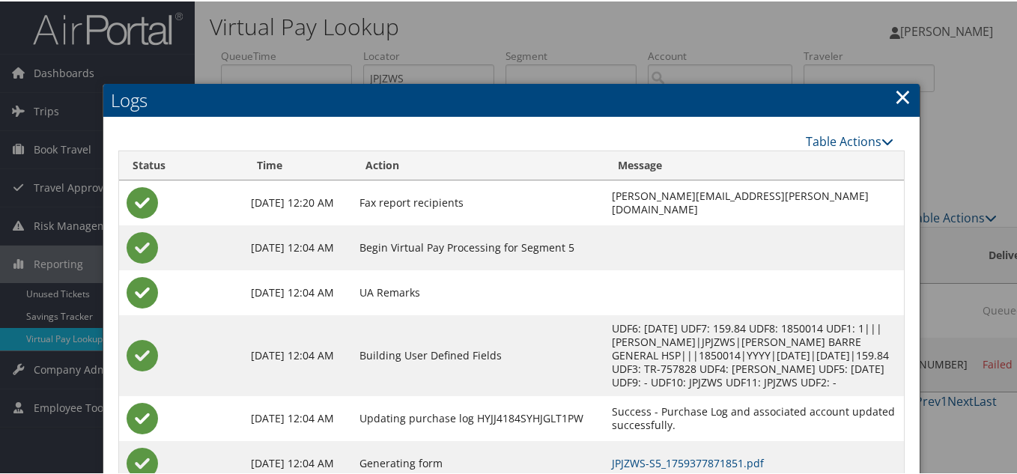
click at [896, 98] on link "×" at bounding box center [903, 95] width 17 height 30
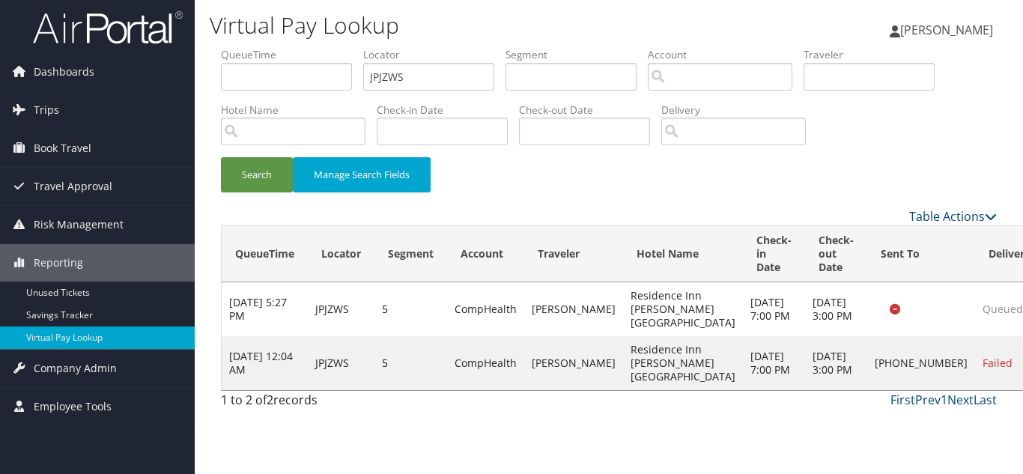
click at [541, 176] on div "Search Manage Search Fields" at bounding box center [609, 182] width 799 height 50
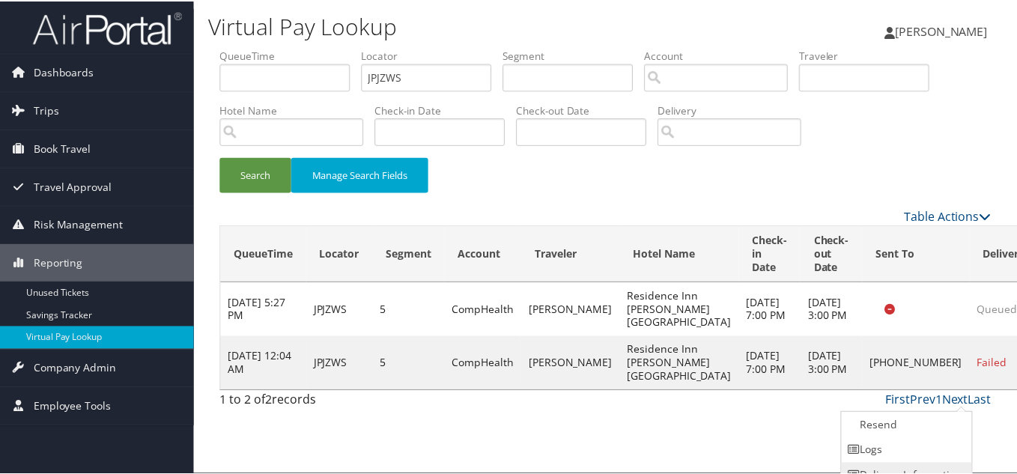
scroll to position [41, 0]
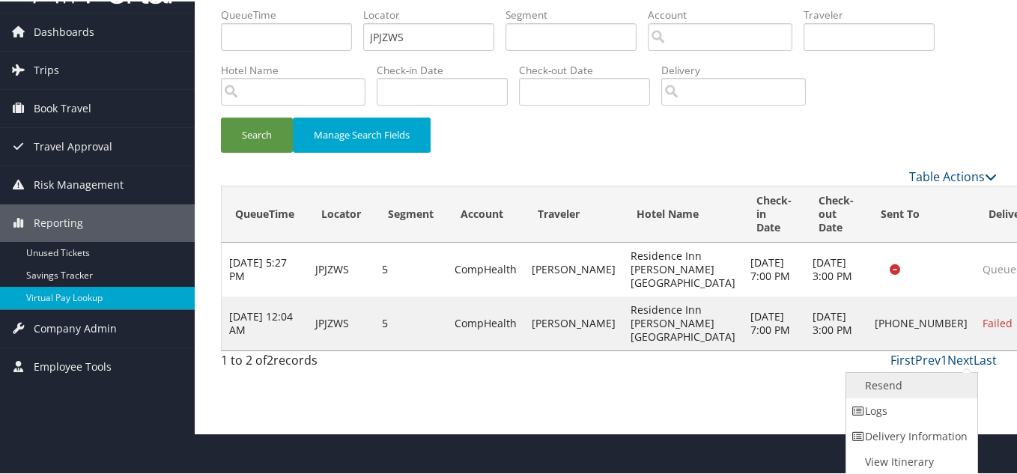
click at [904, 388] on link "Resend" at bounding box center [911, 384] width 128 height 25
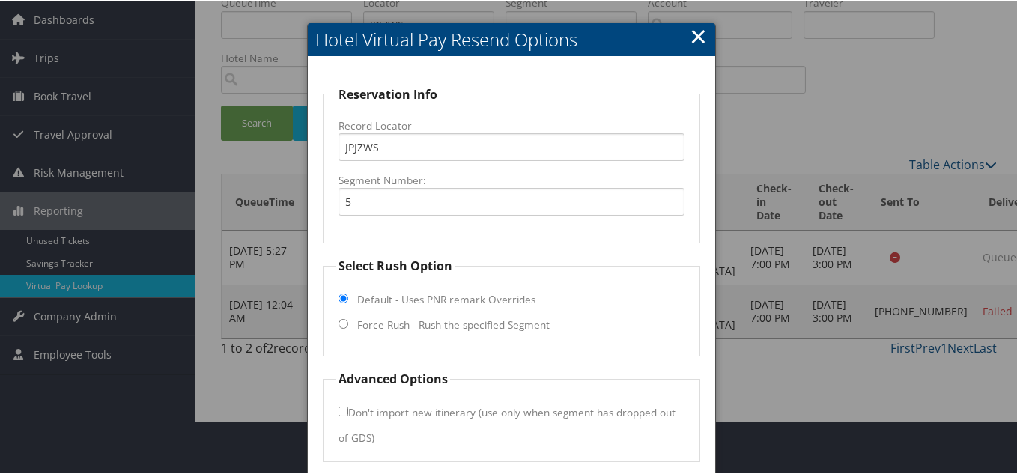
scroll to position [108, 0]
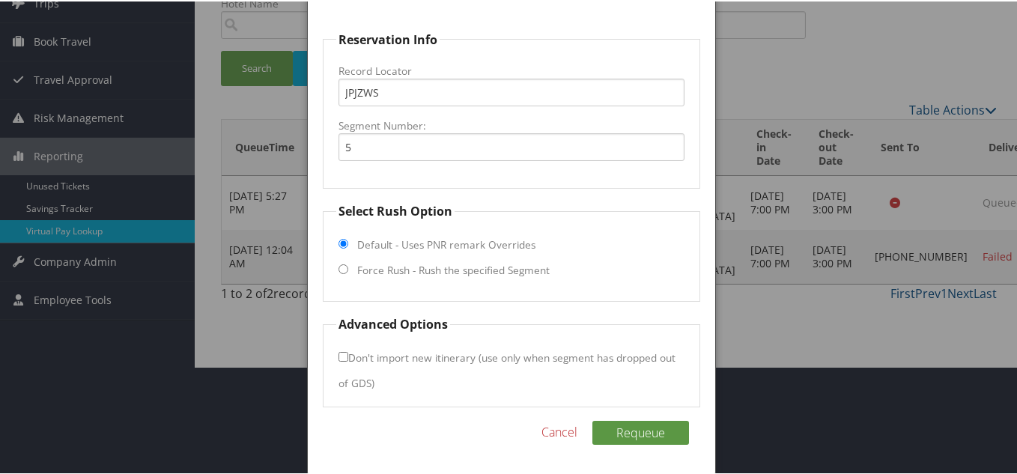
click at [342, 267] on input "Force Rush - Rush the specified Segment" at bounding box center [344, 268] width 10 height 10
radio input "true"
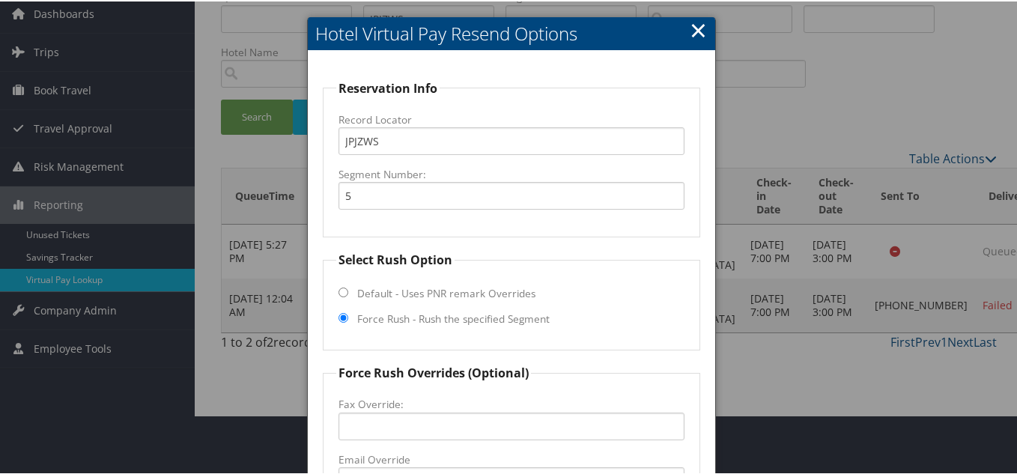
scroll to position [33, 0]
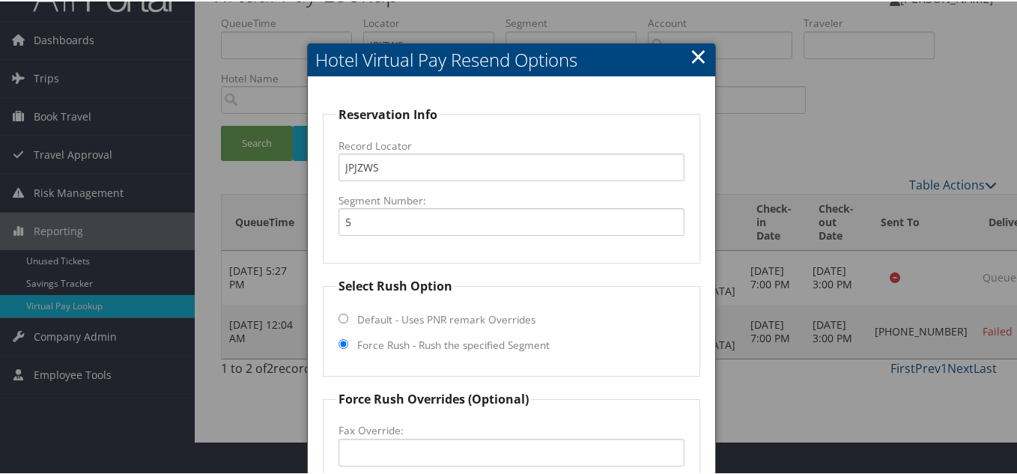
click at [693, 58] on link "×" at bounding box center [698, 55] width 17 height 30
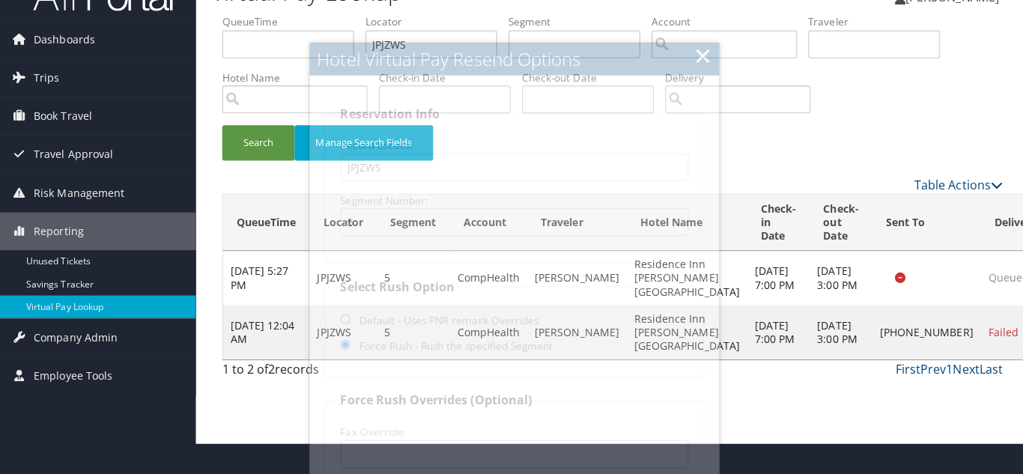
scroll to position [0, 0]
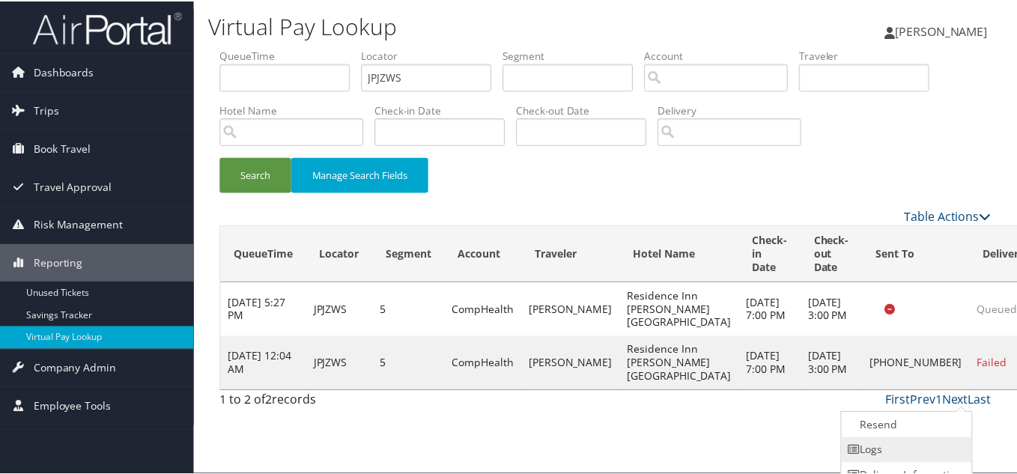
scroll to position [41, 0]
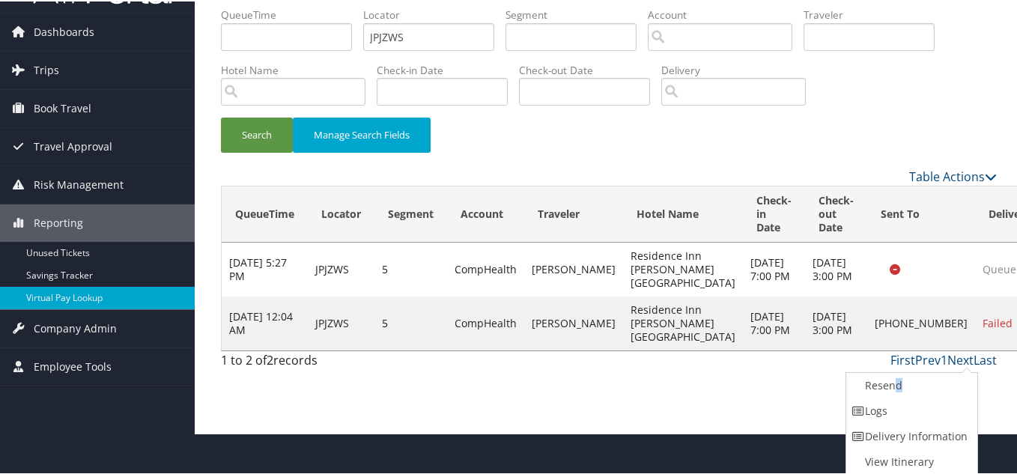
drag, startPoint x: 895, startPoint y: 387, endPoint x: 923, endPoint y: 382, distance: 28.1
click at [895, 387] on link "Resend" at bounding box center [911, 384] width 128 height 25
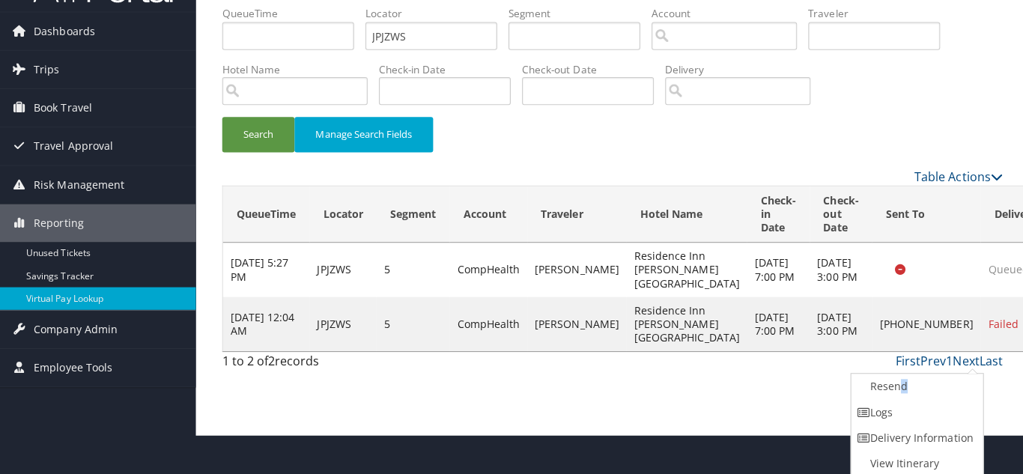
scroll to position [0, 0]
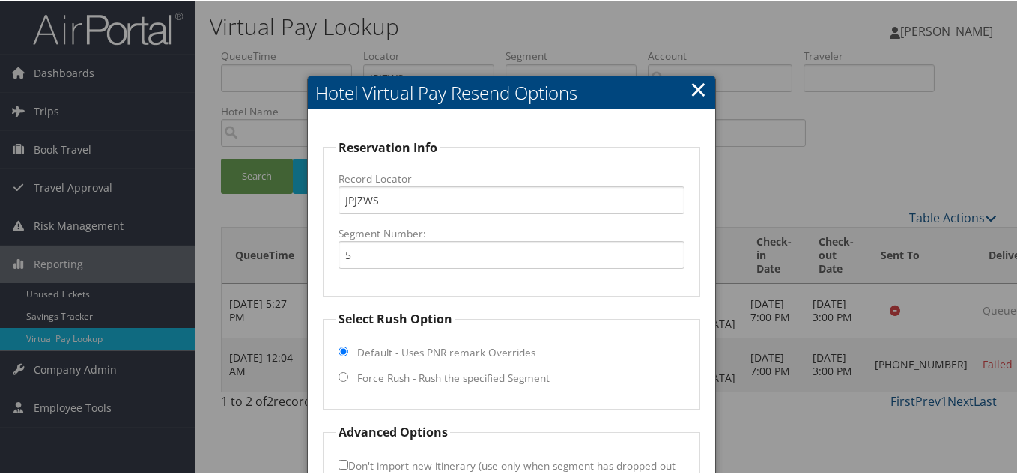
click at [692, 87] on link "×" at bounding box center [698, 88] width 17 height 30
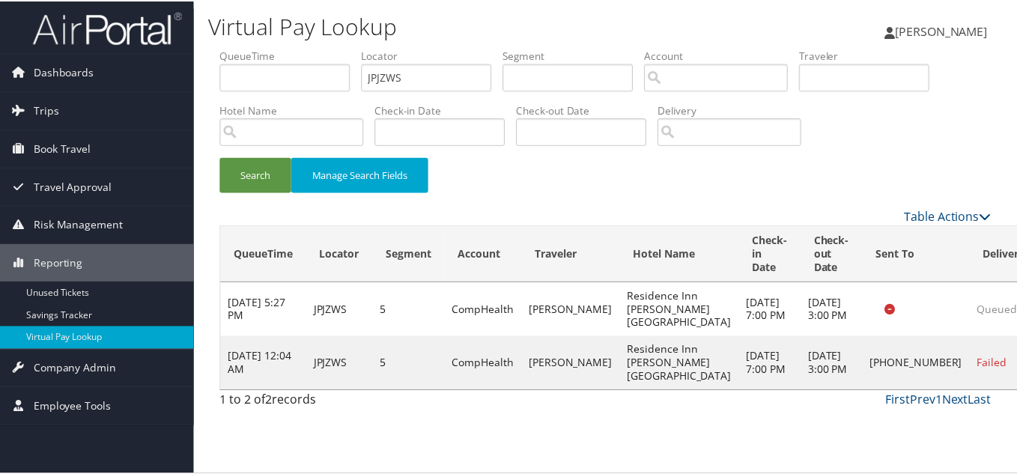
scroll to position [41, 0]
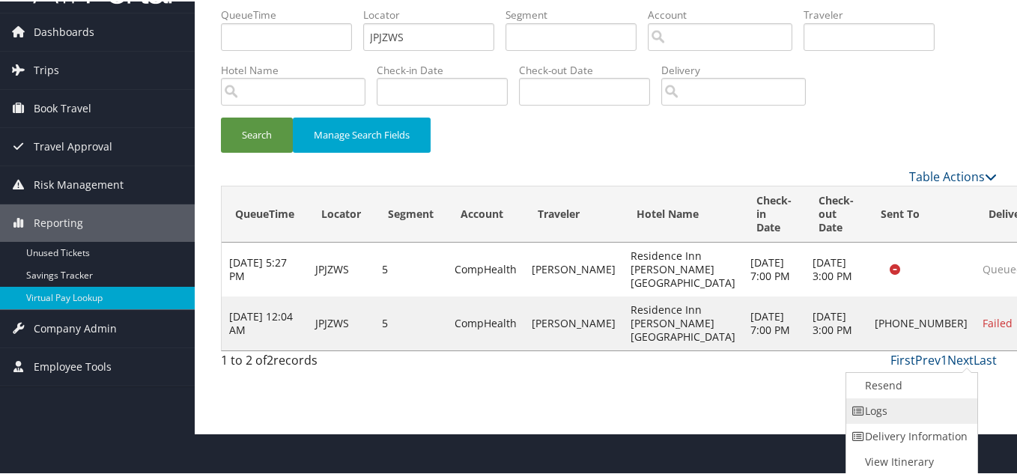
click at [906, 414] on link "Logs" at bounding box center [911, 409] width 128 height 25
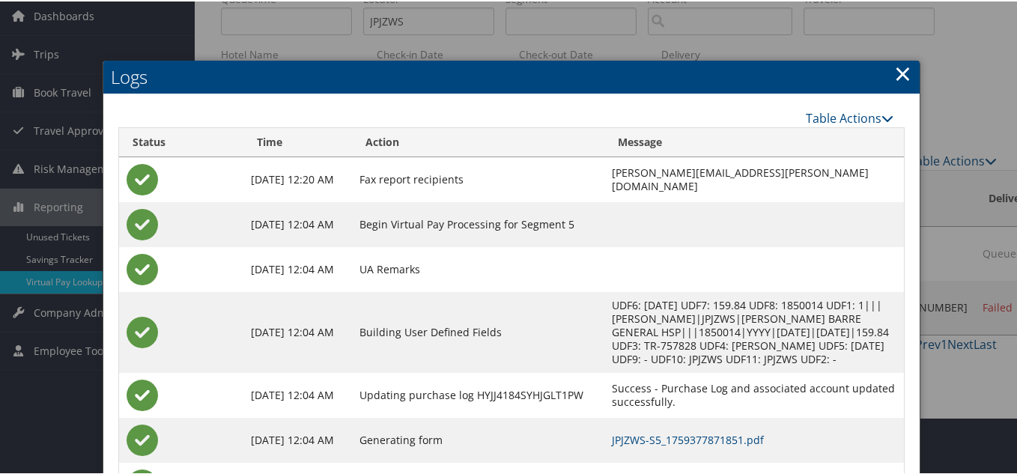
scroll to position [56, 0]
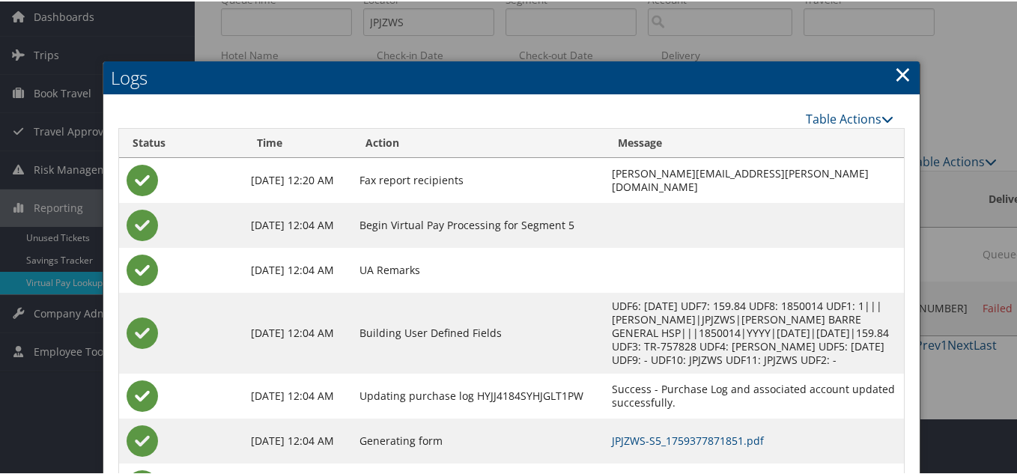
click at [905, 73] on link "×" at bounding box center [903, 73] width 17 height 30
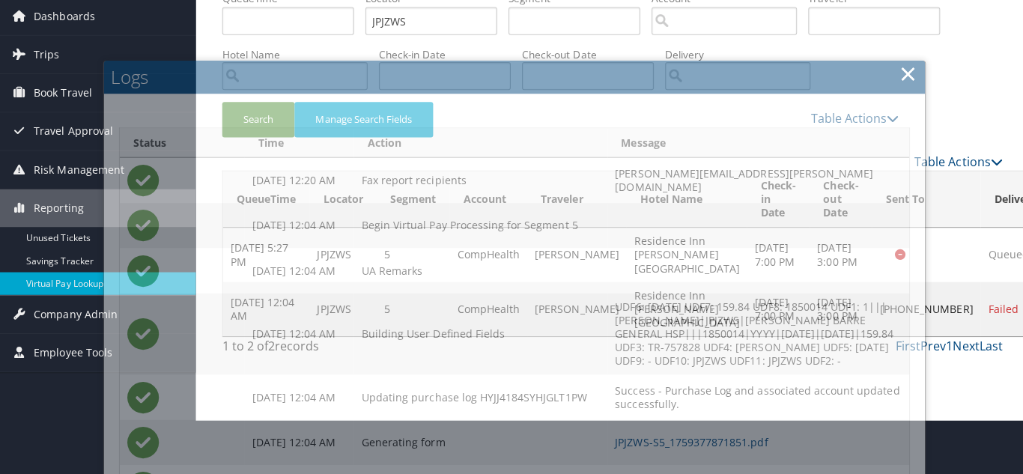
scroll to position [0, 0]
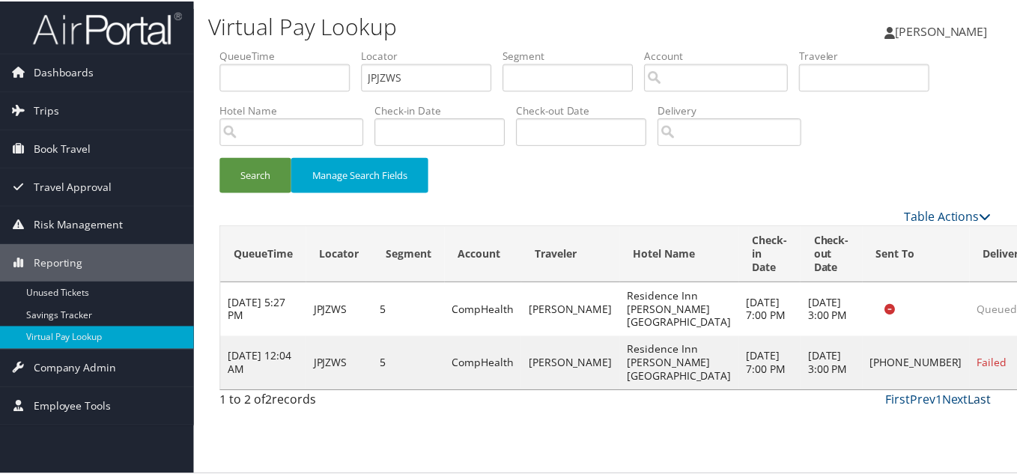
scroll to position [41, 0]
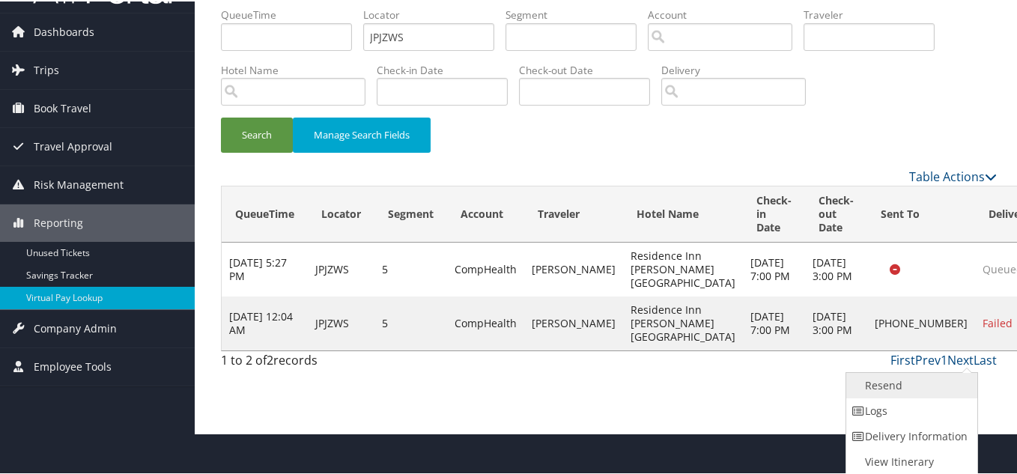
click at [903, 384] on link "Resend" at bounding box center [911, 384] width 128 height 25
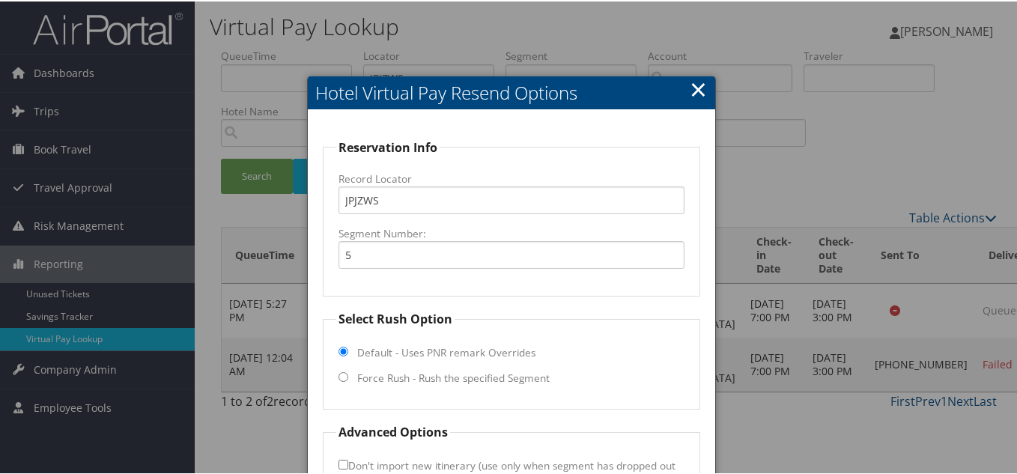
click at [360, 369] on label "Force Rush - Rush the specified Segment" at bounding box center [453, 376] width 193 height 15
click at [348, 371] on input "Force Rush - Rush the specified Segment" at bounding box center [344, 376] width 10 height 10
radio input "true"
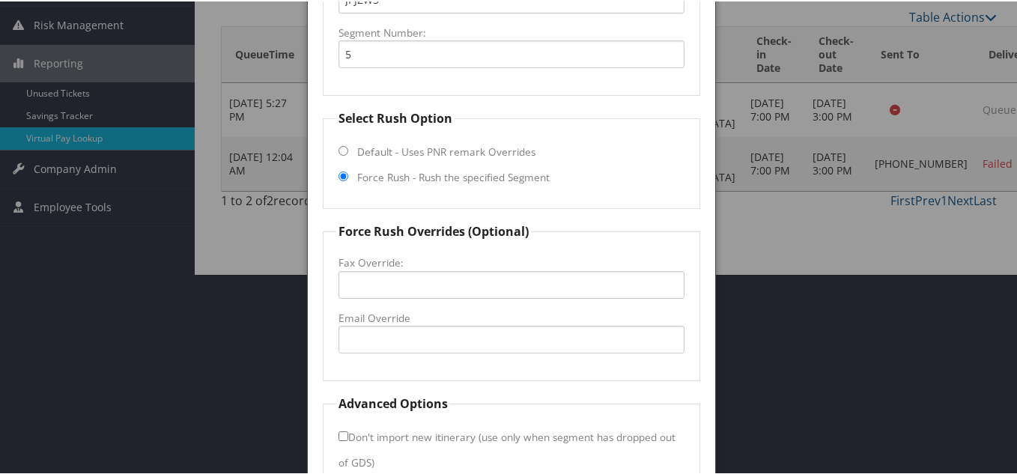
scroll to position [225, 0]
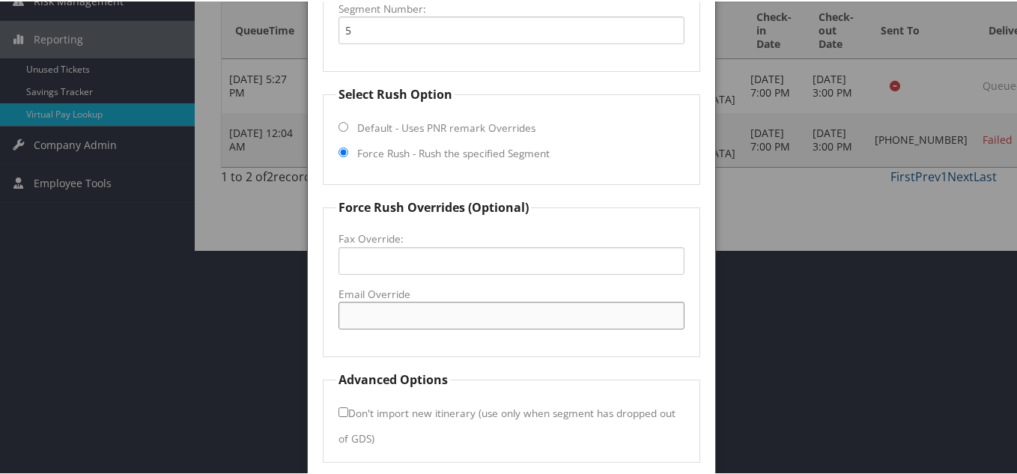
click at [392, 315] on input "Email Override" at bounding box center [512, 314] width 346 height 28
paste input "[EMAIL_ADDRESS][DOMAIN_NAME]"
type input "[EMAIL_ADDRESS][DOMAIN_NAME]"
click at [566, 350] on fieldset "Force Rush Overrides (Optional) Fax Override: Email Override [EMAIL_ADDRESS][DO…" at bounding box center [512, 276] width 378 height 159
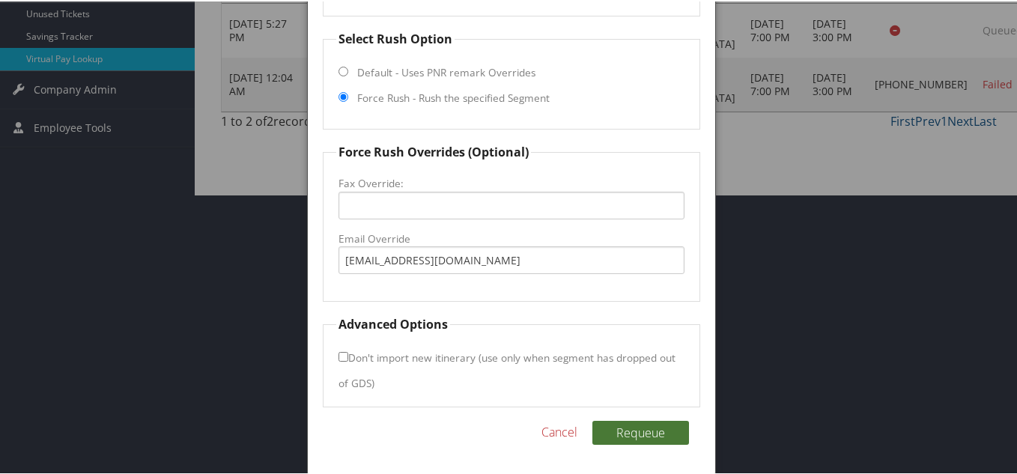
click at [638, 429] on button "Requeue" at bounding box center [641, 432] width 97 height 24
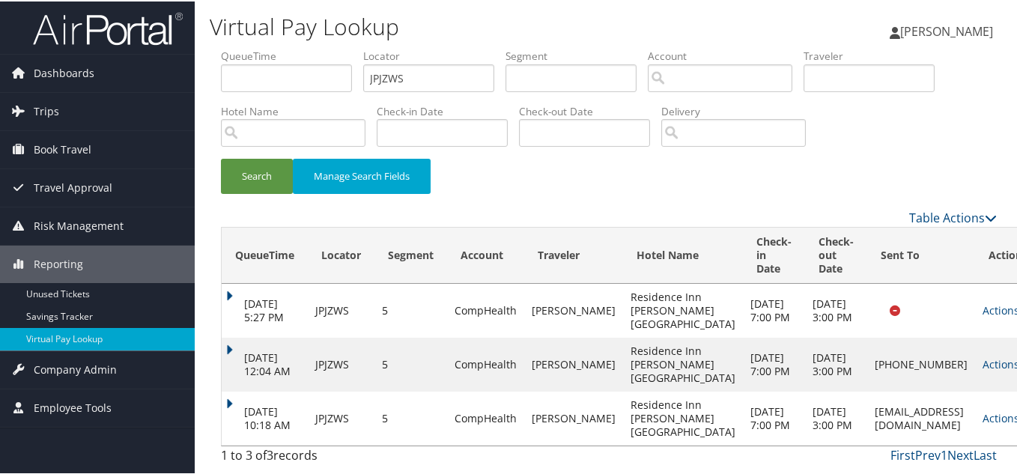
scroll to position [0, 0]
click at [190, 84] on div "Dashboards AirPortal 360™ (Manager) My Travel Dashboard Trips Airtinerary® Look…" at bounding box center [511, 237] width 1023 height 474
paste input "CKATRZ"
click at [221, 157] on button "Search" at bounding box center [257, 174] width 72 height 35
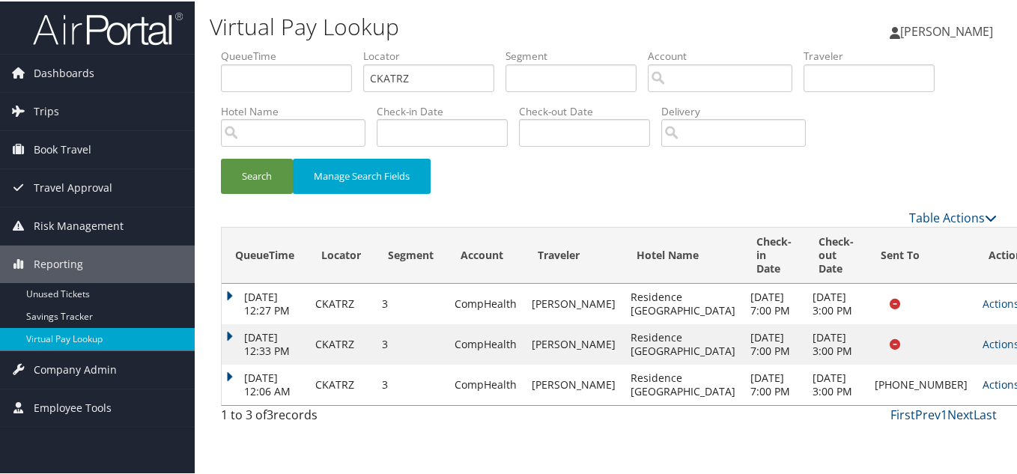
click at [1020, 389] on icon at bounding box center [1025, 383] width 10 height 10
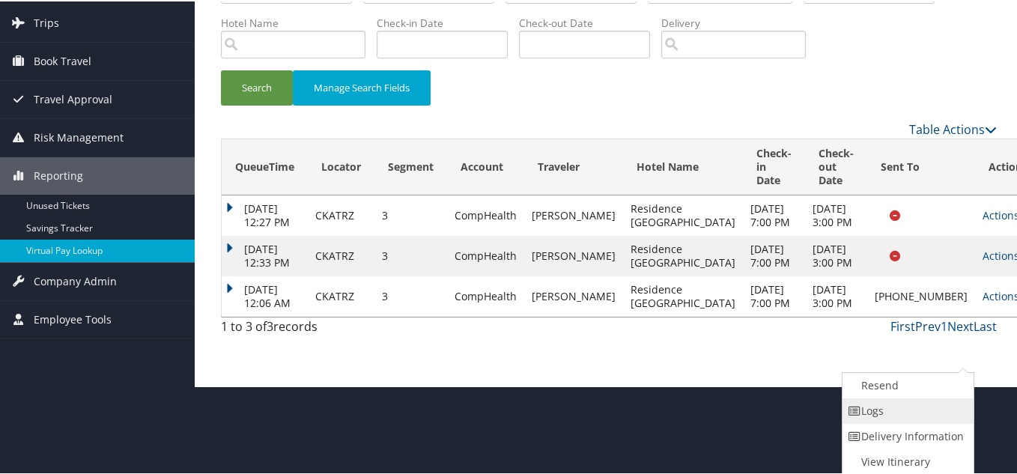
click at [890, 414] on link "Logs" at bounding box center [907, 409] width 128 height 25
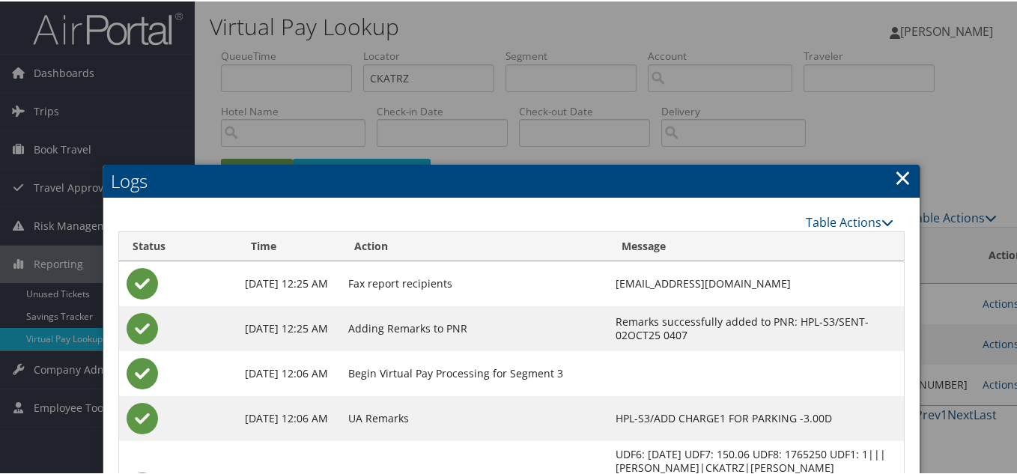
click at [901, 174] on link "×" at bounding box center [903, 176] width 17 height 30
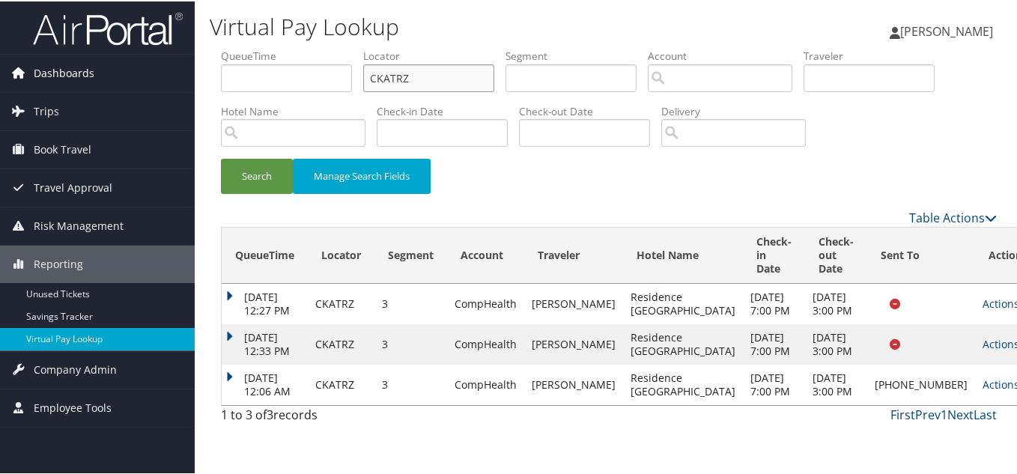
drag, startPoint x: 333, startPoint y: 68, endPoint x: 177, endPoint y: 59, distance: 156.8
click at [184, 59] on div "Dashboards AirPortal 360™ (Manager) My Travel Dashboard Trips Airtinerary® Look…" at bounding box center [511, 237] width 1023 height 474
paste input "WFNFLJ"
click at [221, 157] on button "Search" at bounding box center [257, 174] width 72 height 35
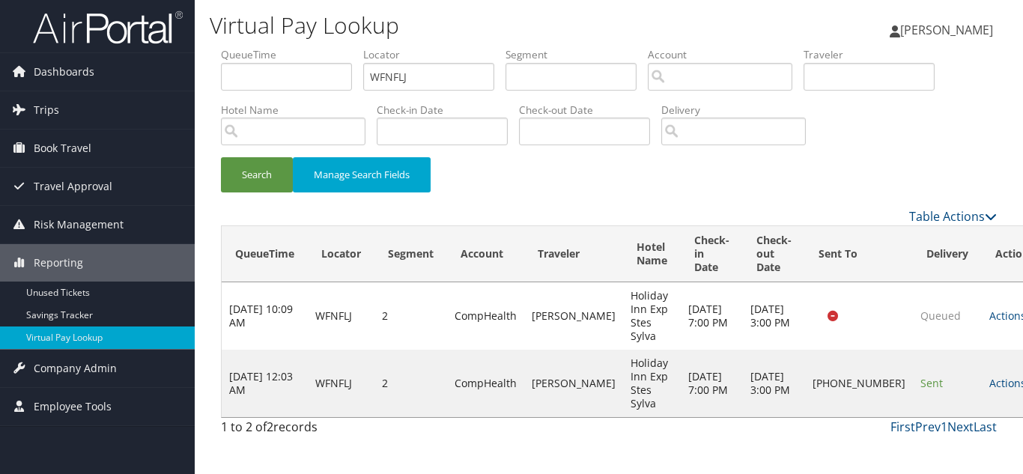
click at [990, 380] on link "Actions" at bounding box center [1013, 383] width 47 height 14
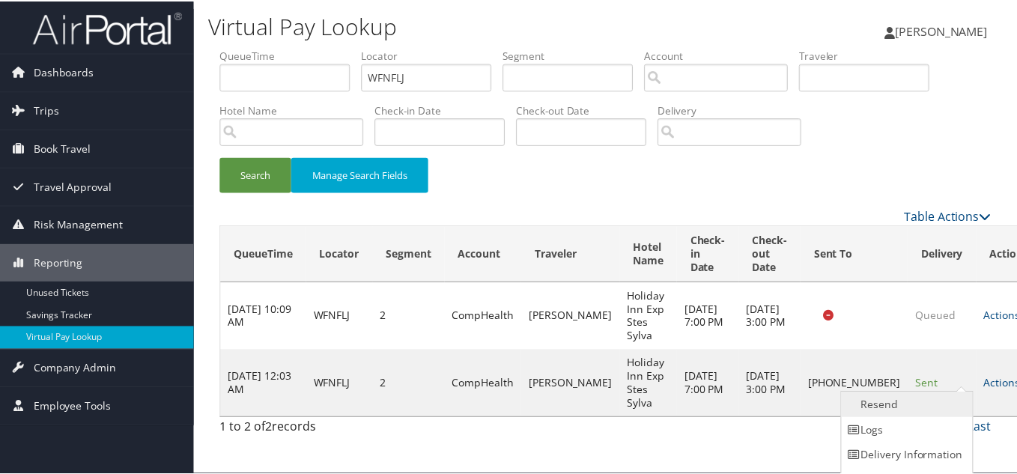
scroll to position [21, 0]
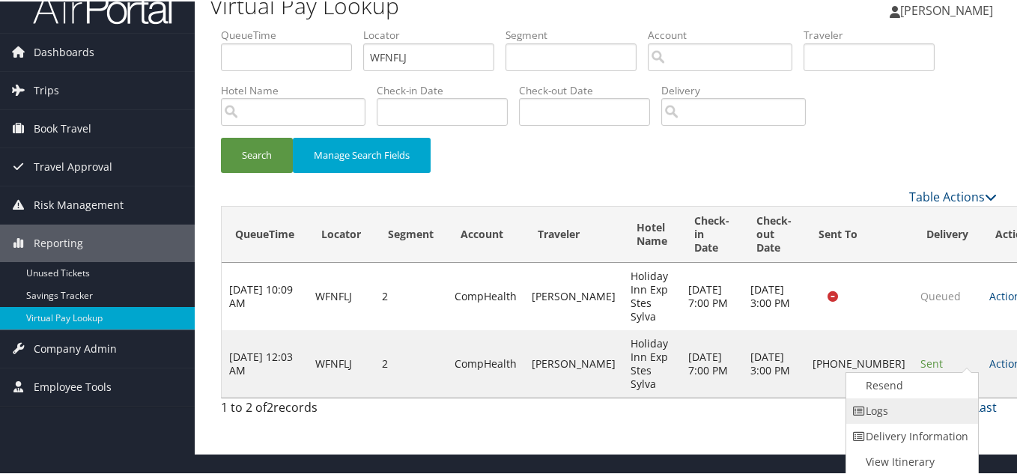
click at [901, 415] on link "Logs" at bounding box center [911, 409] width 128 height 25
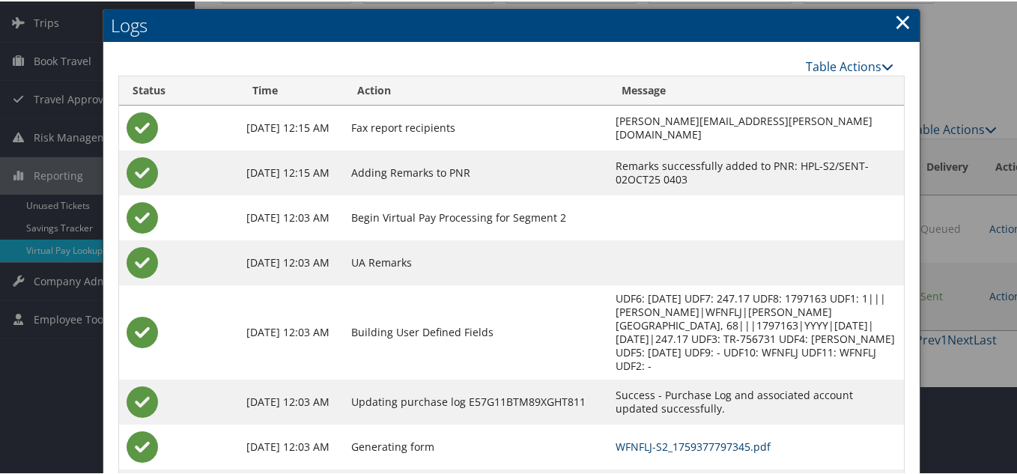
scroll to position [6, 0]
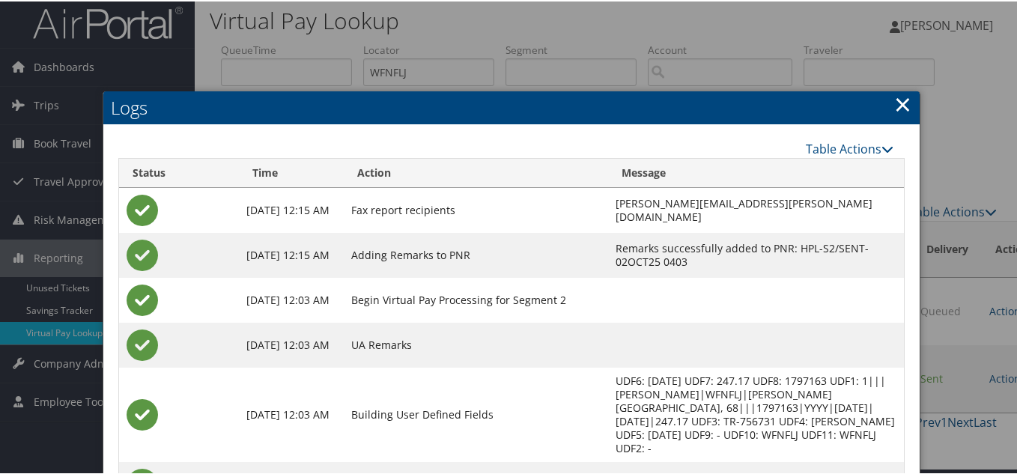
click at [897, 96] on link "×" at bounding box center [903, 103] width 17 height 30
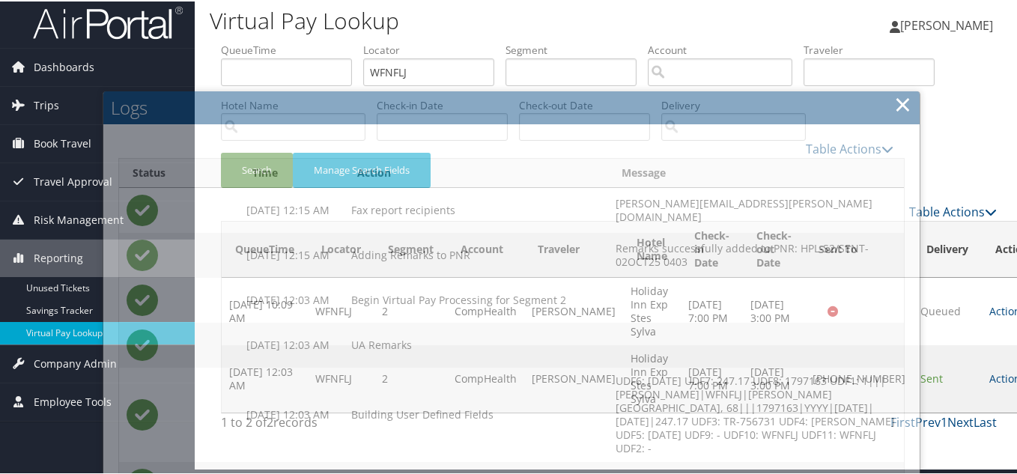
scroll to position [0, 0]
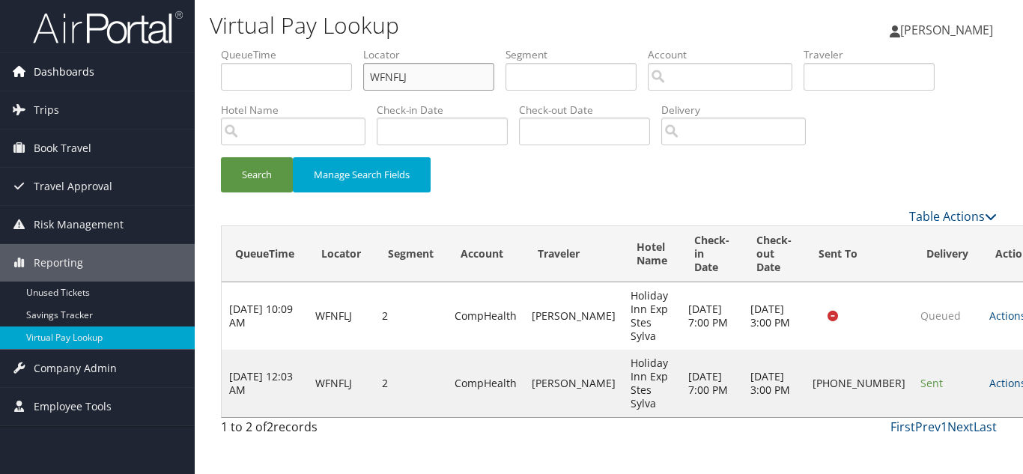
drag, startPoint x: 424, startPoint y: 76, endPoint x: 193, endPoint y: 80, distance: 231.5
click at [221, 78] on form "QueueTime Locator WFNFLJ Segment Account Traveler Hotel Name Check-in Date Chec…" at bounding box center [609, 127] width 776 height 160
paste input "CKATRZ"
type input "CKATRZ"
click at [221, 157] on button "Search" at bounding box center [257, 174] width 72 height 35
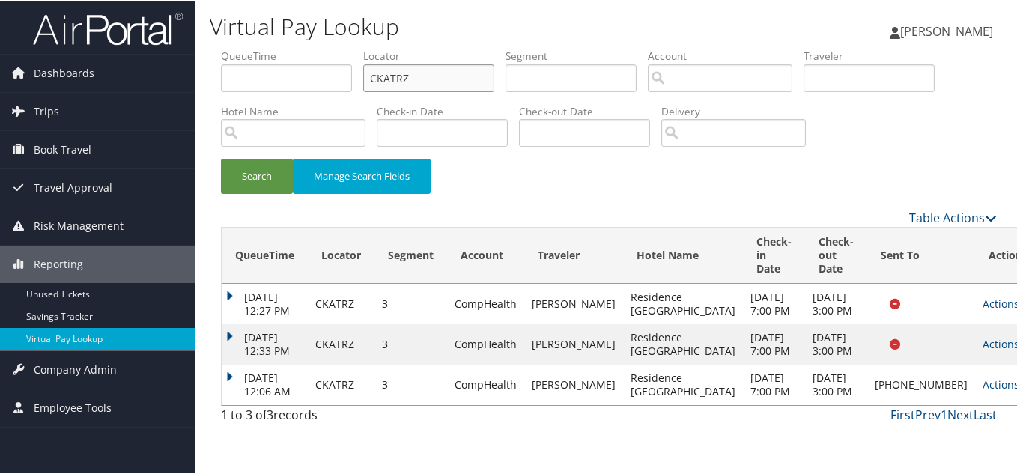
scroll to position [37, 0]
click at [614, 157] on div "Search Manage Search Fields" at bounding box center [609, 182] width 799 height 50
